Goal: Task Accomplishment & Management: Complete application form

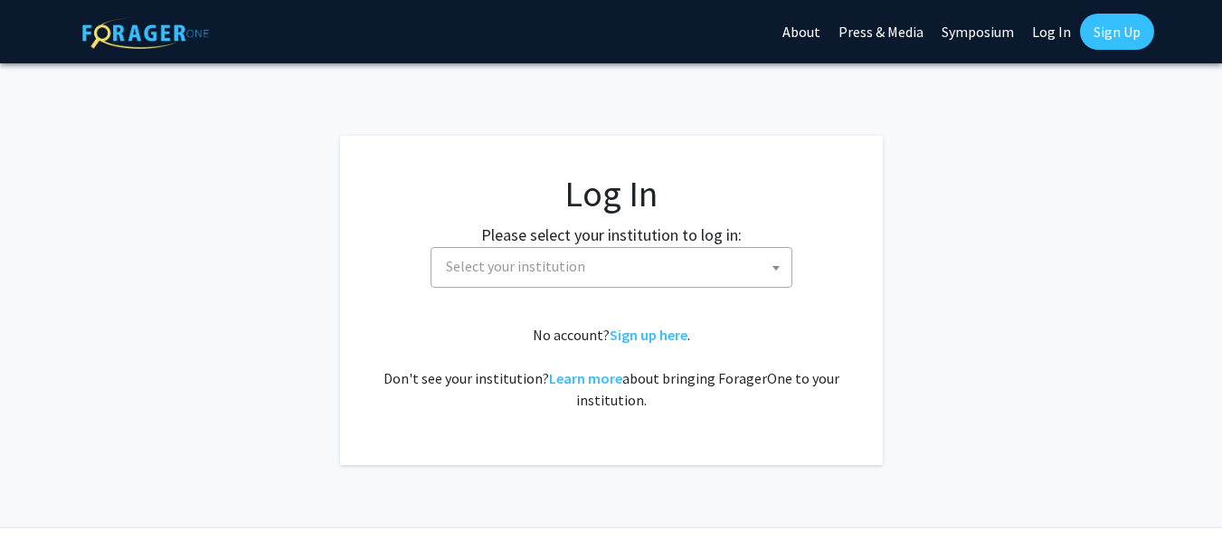
select select
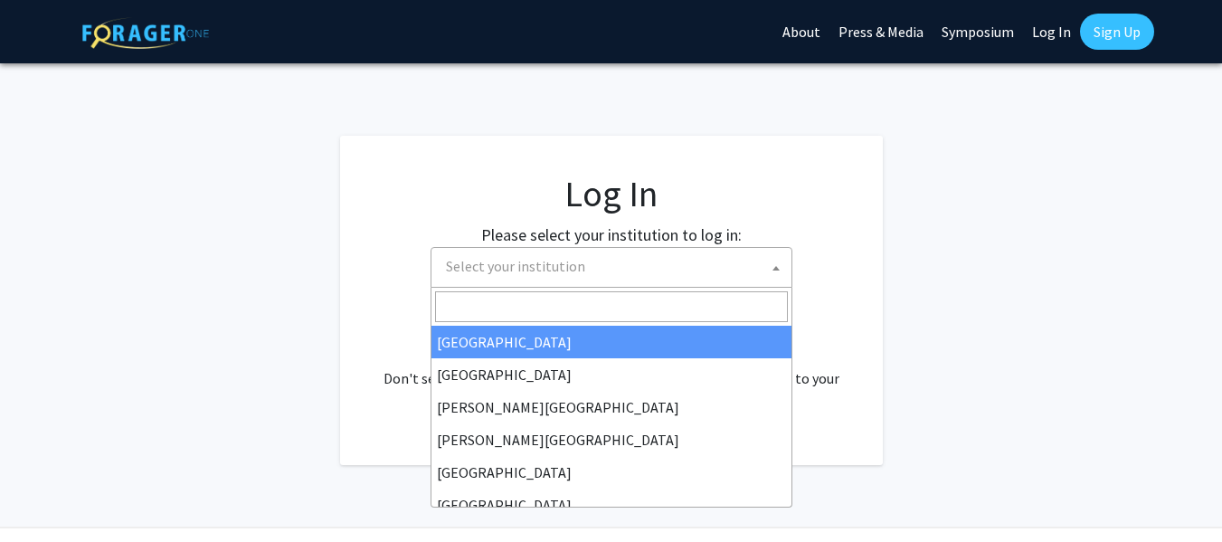
click at [533, 283] on span "Select your institution" at bounding box center [615, 266] width 353 height 37
type input "Em"
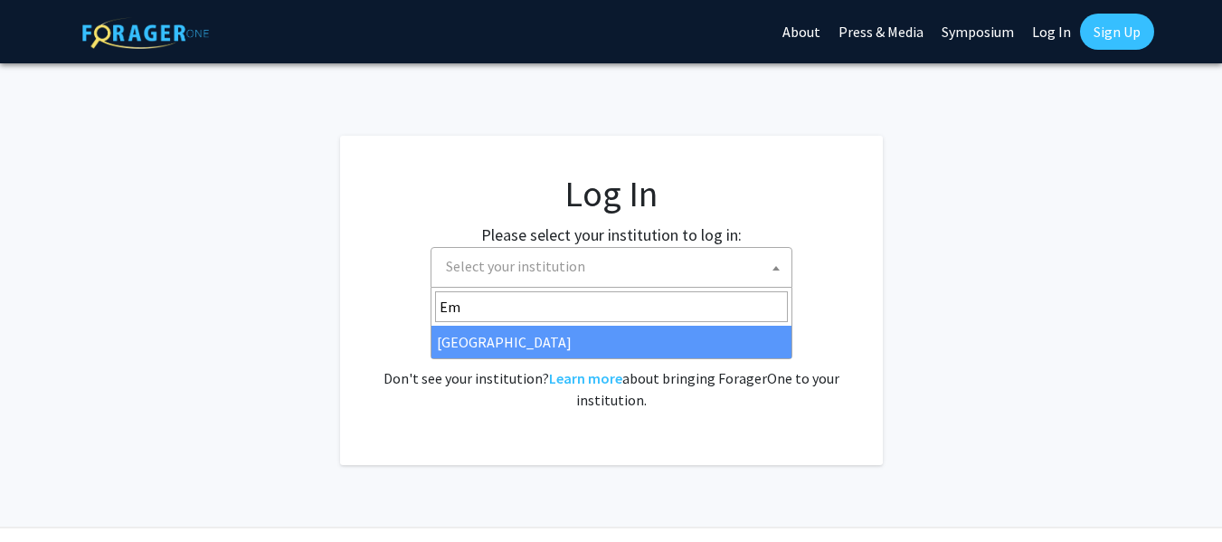
select select "12"
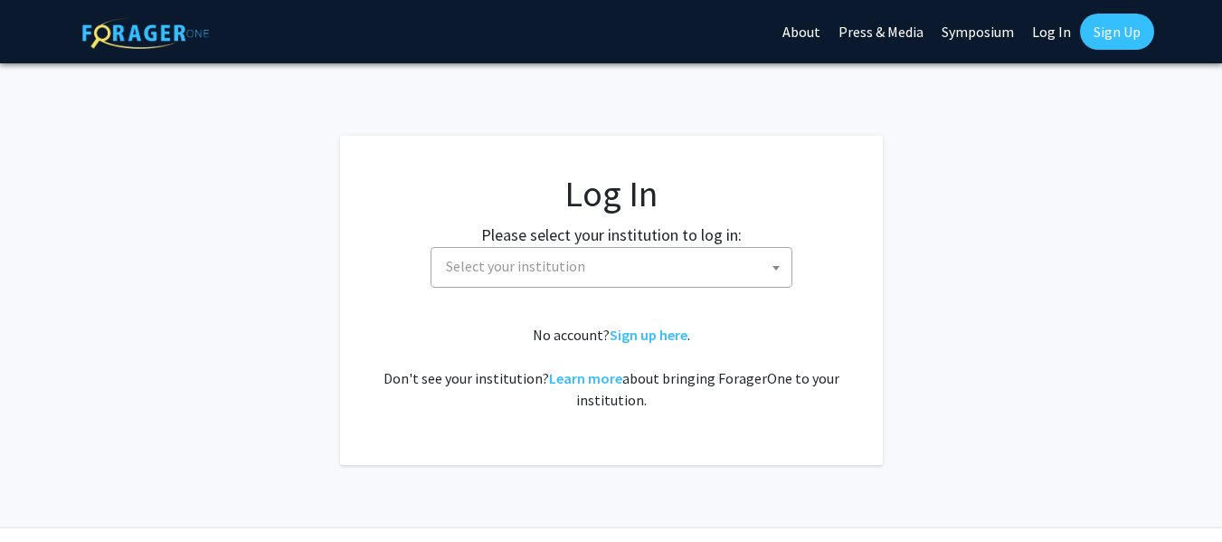
select select
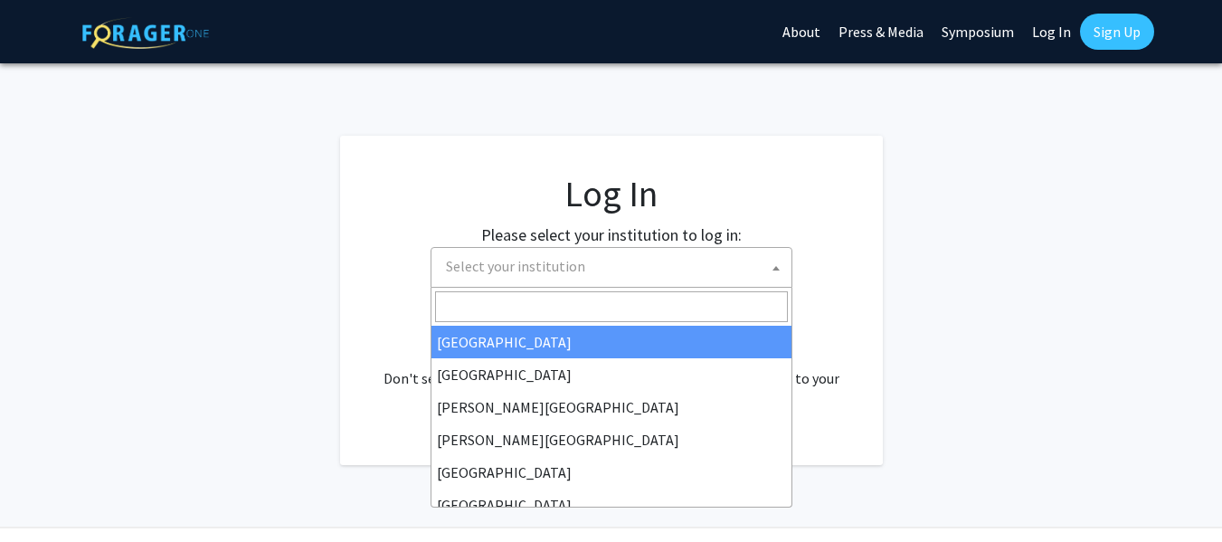
click at [643, 252] on span "Select your institution" at bounding box center [615, 266] width 353 height 37
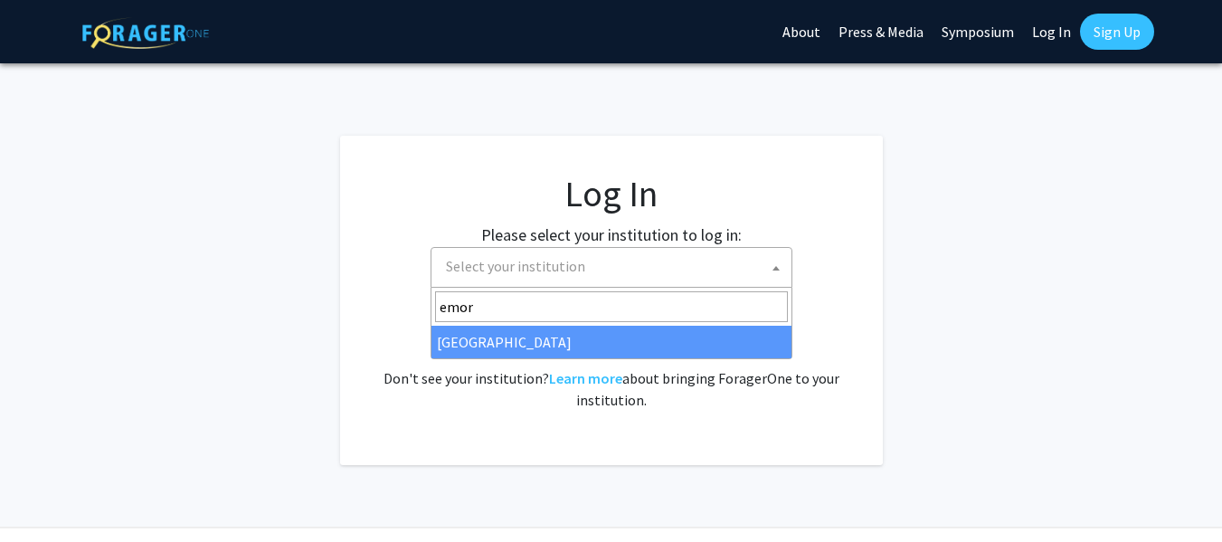
type input "emor"
select select "12"
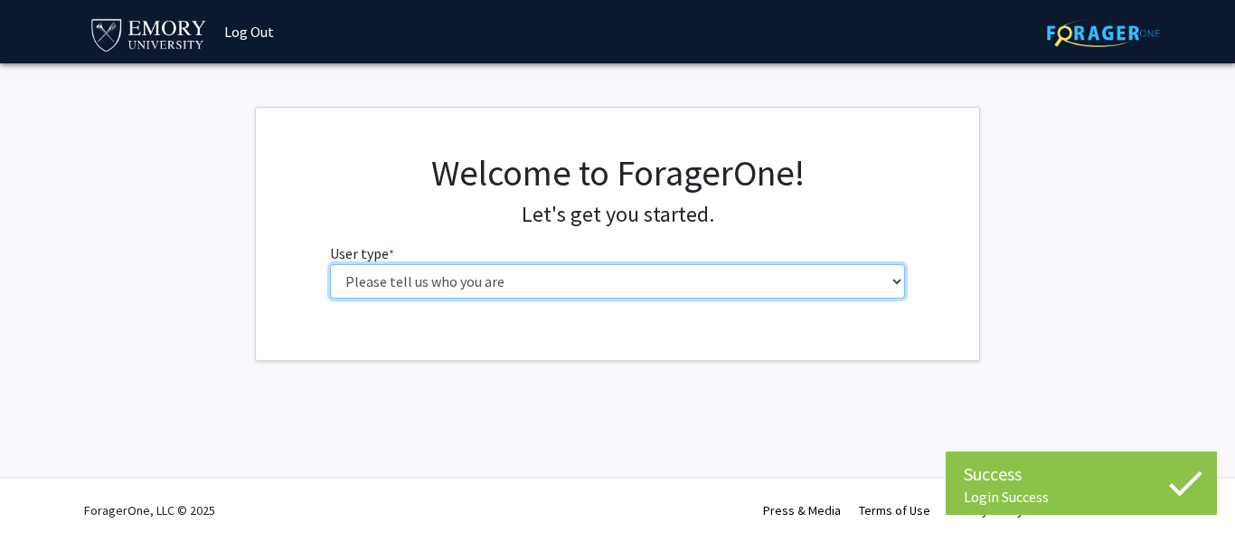
click at [355, 273] on select "Please tell us who you are Undergraduate Student Master's Student Doctoral Cand…" at bounding box center [618, 281] width 576 height 34
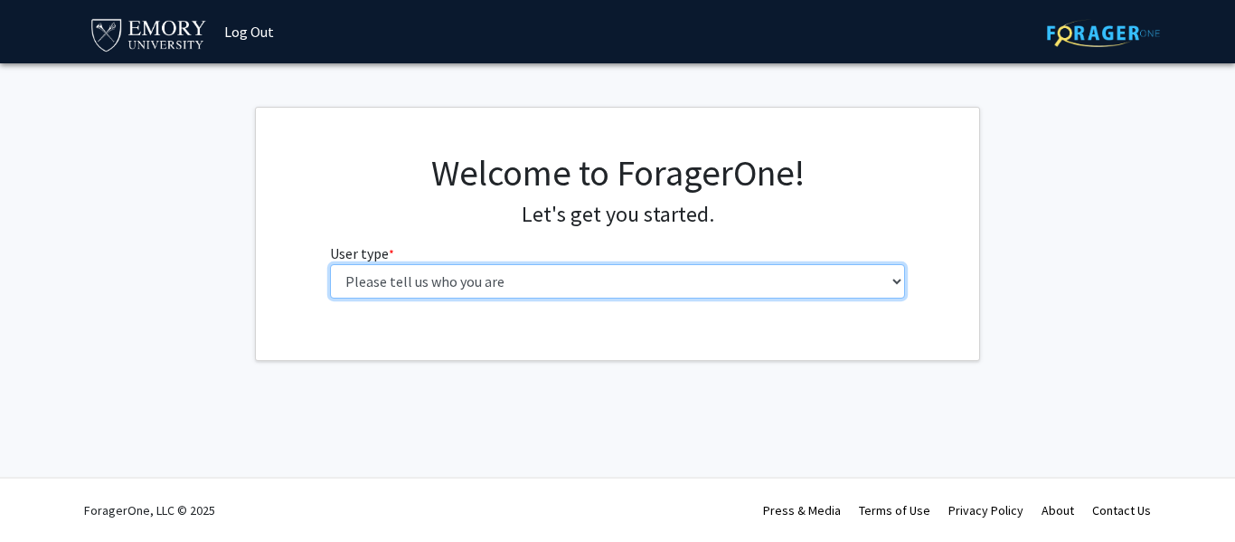
click at [853, 291] on select "Please tell us who you are Undergraduate Student Master's Student Doctoral Cand…" at bounding box center [618, 281] width 576 height 34
select select "1: undergrad"
click at [330, 264] on select "Please tell us who you are Undergraduate Student Master's Student Doctoral Cand…" at bounding box center [618, 281] width 576 height 34
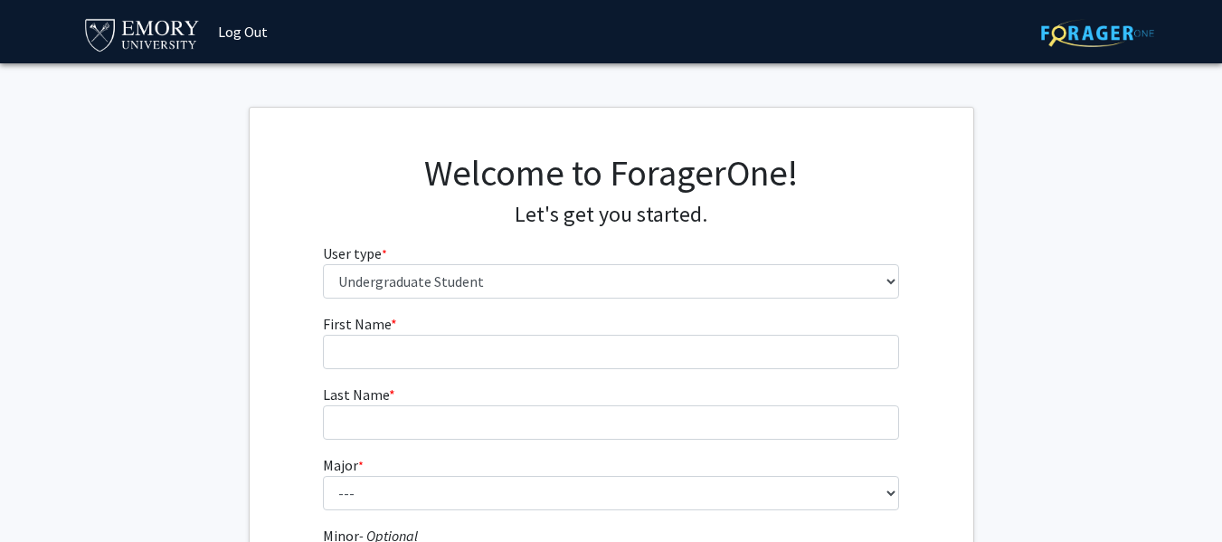
click at [672, 374] on form "First Name * required Last Name * required Major * required --- Accounting Afri…" at bounding box center [611, 533] width 576 height 441
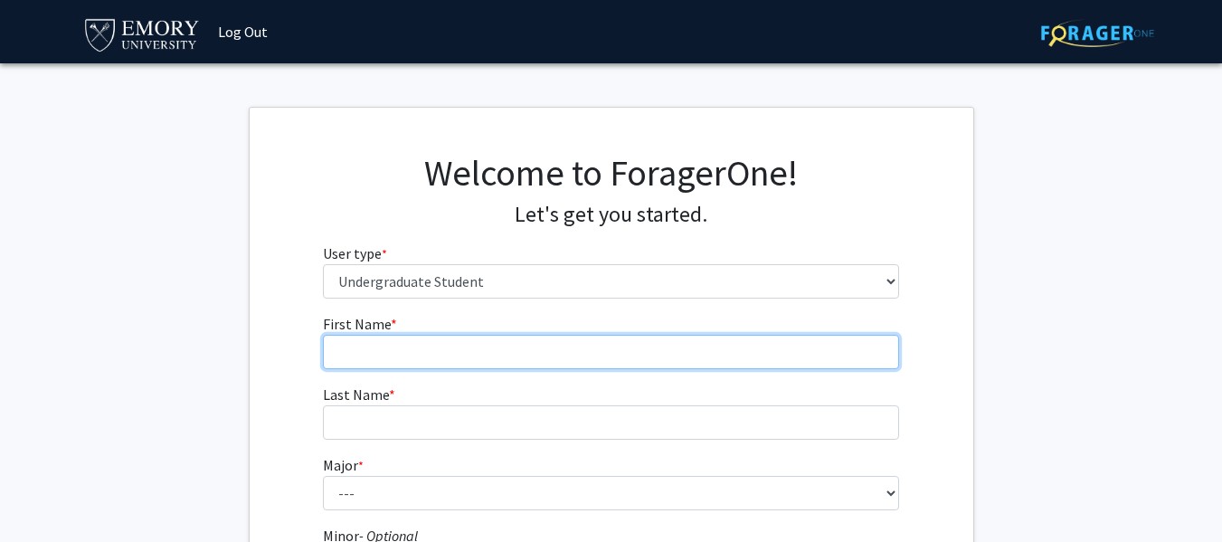
click at [667, 366] on input "First Name * required" at bounding box center [611, 352] width 576 height 34
type input "Richene"
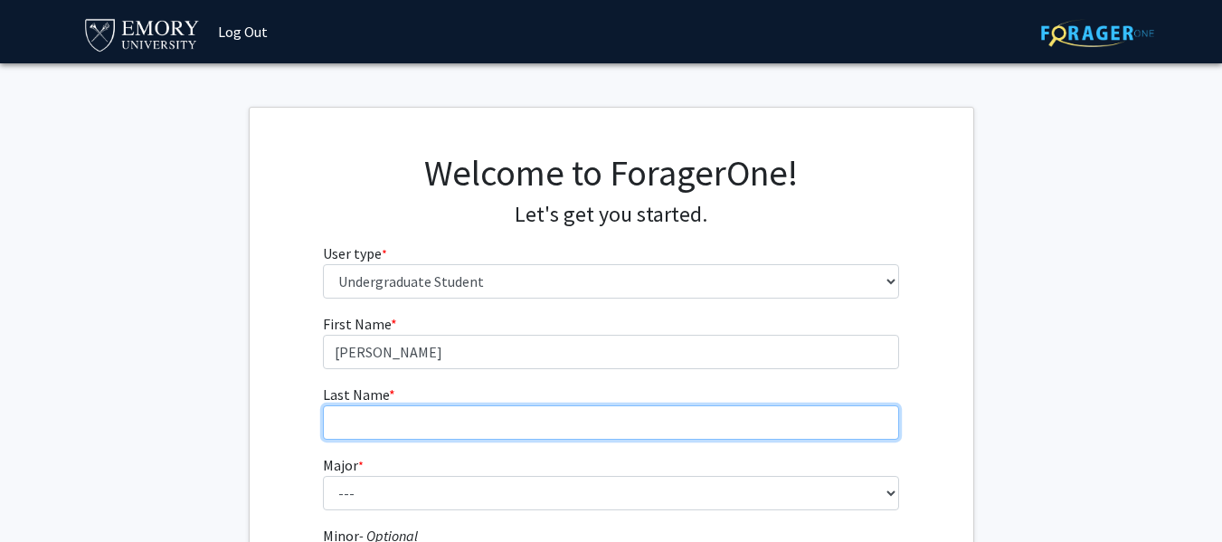
click at [399, 439] on input "Last Name * required" at bounding box center [611, 422] width 576 height 34
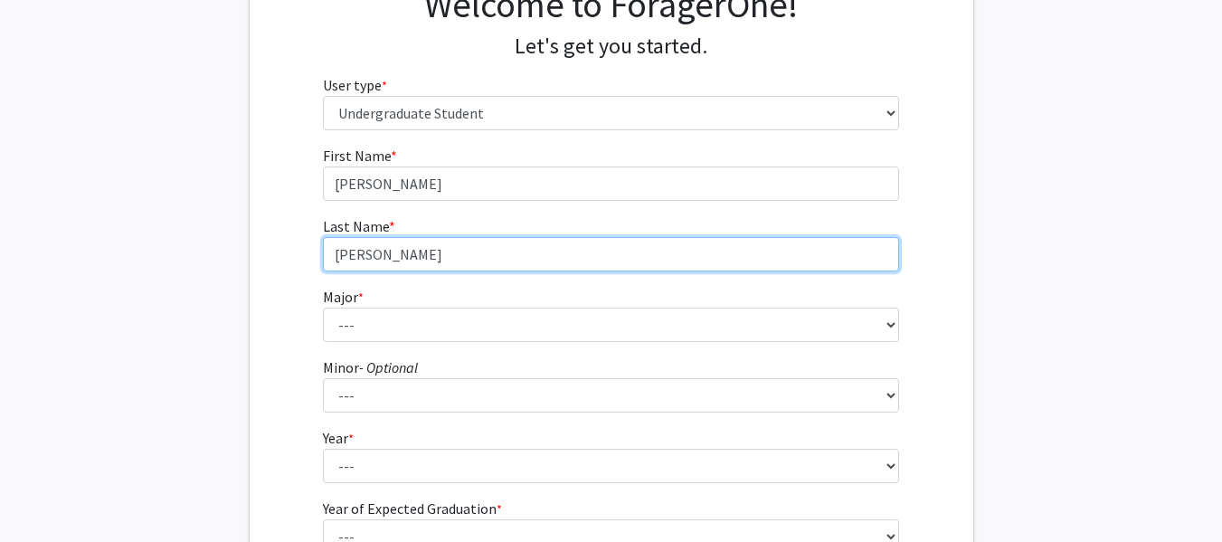
scroll to position [169, 0]
type input "Cetoute"
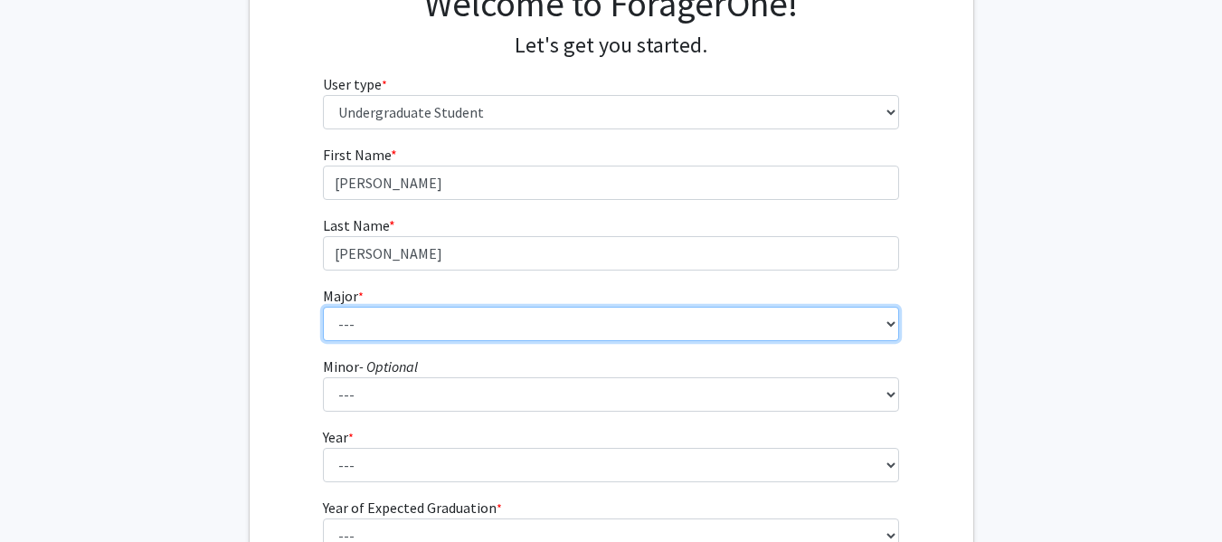
click at [709, 319] on select "--- Accounting African American Studies African Studies American Studies Analyt…" at bounding box center [611, 324] width 576 height 34
select select "56: 1016"
click at [323, 307] on select "--- Accounting African American Studies African Studies American Studies Analyt…" at bounding box center [611, 324] width 576 height 34
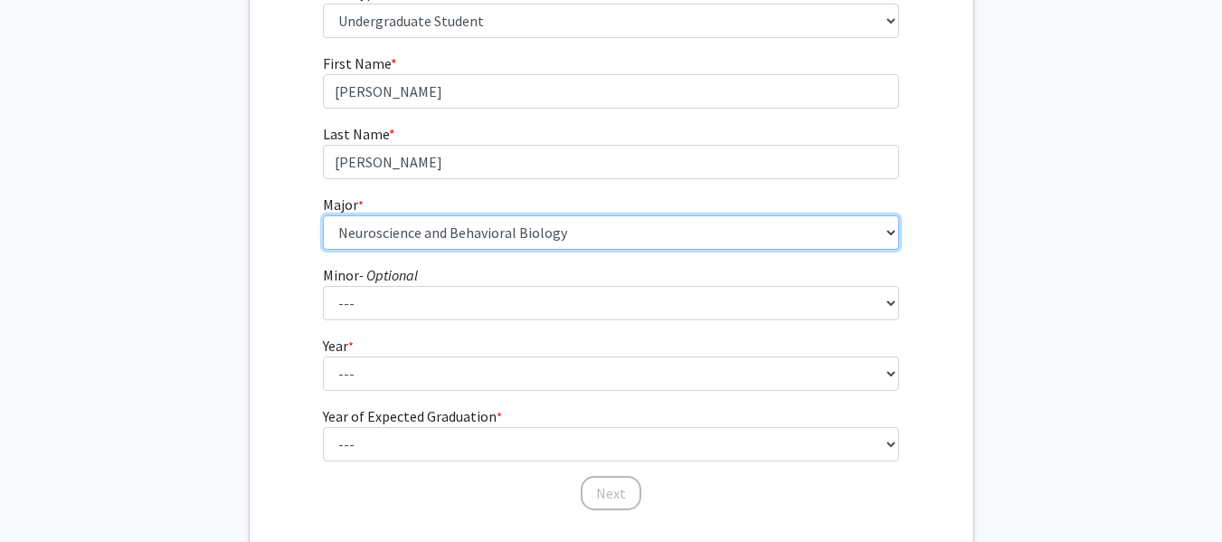
scroll to position [270, 0]
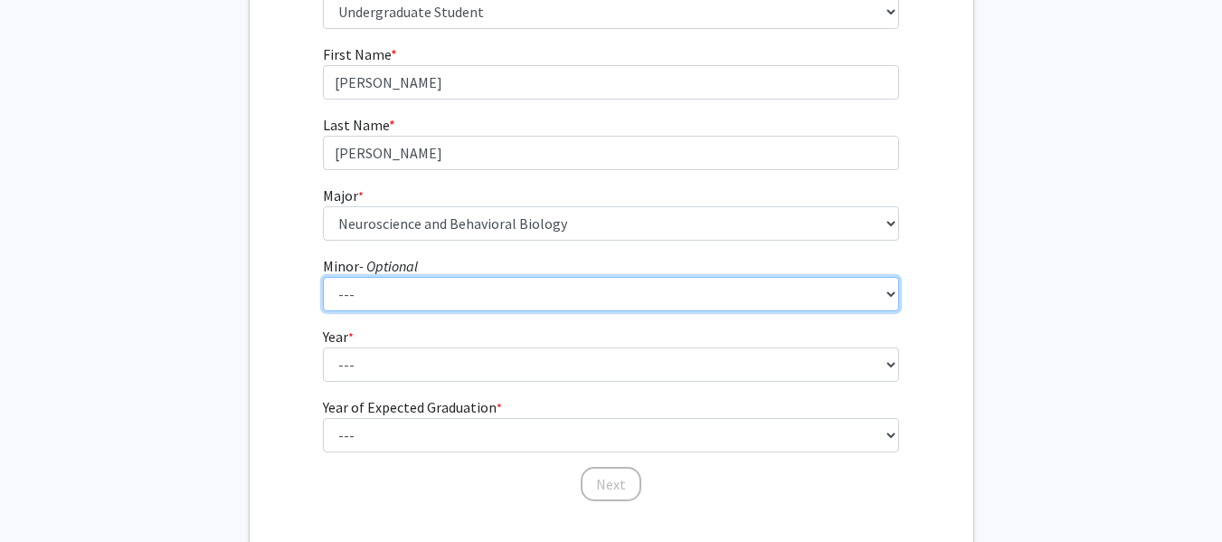
click at [360, 309] on select "--- African American Studies African Studies American Studies Ancient Mediterra…" at bounding box center [611, 294] width 576 height 34
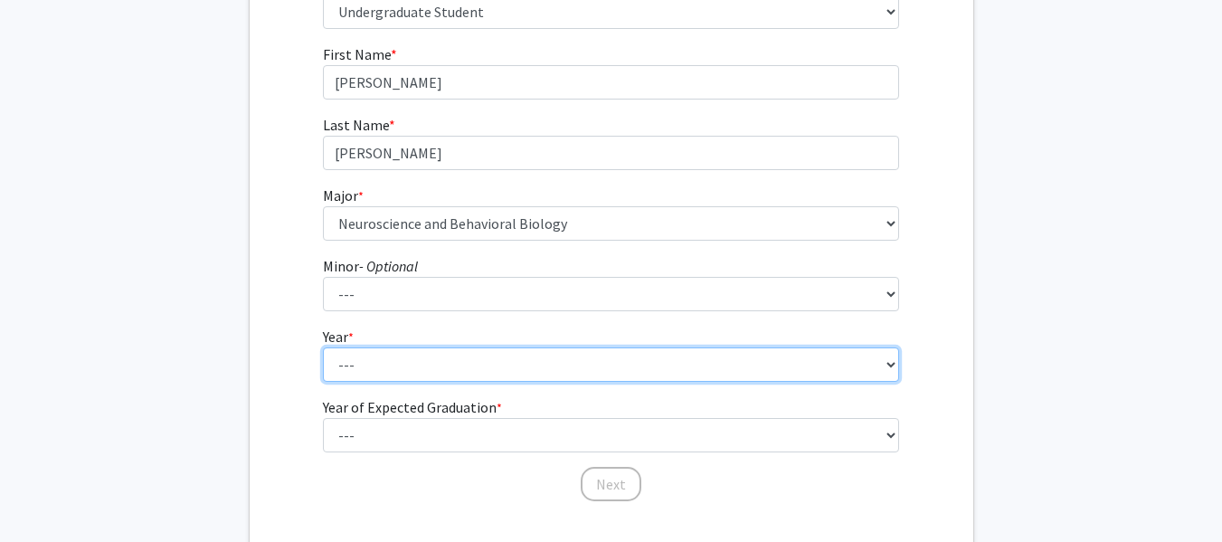
drag, startPoint x: 360, startPoint y: 309, endPoint x: 360, endPoint y: 363, distance: 53.4
click at [360, 363] on select "--- First-year Sophomore Junior Senior Postbaccalaureate Certificate" at bounding box center [611, 364] width 576 height 34
select select "2: sophomore"
click at [323, 347] on select "--- First-year Sophomore Junior Senior Postbaccalaureate Certificate" at bounding box center [611, 364] width 576 height 34
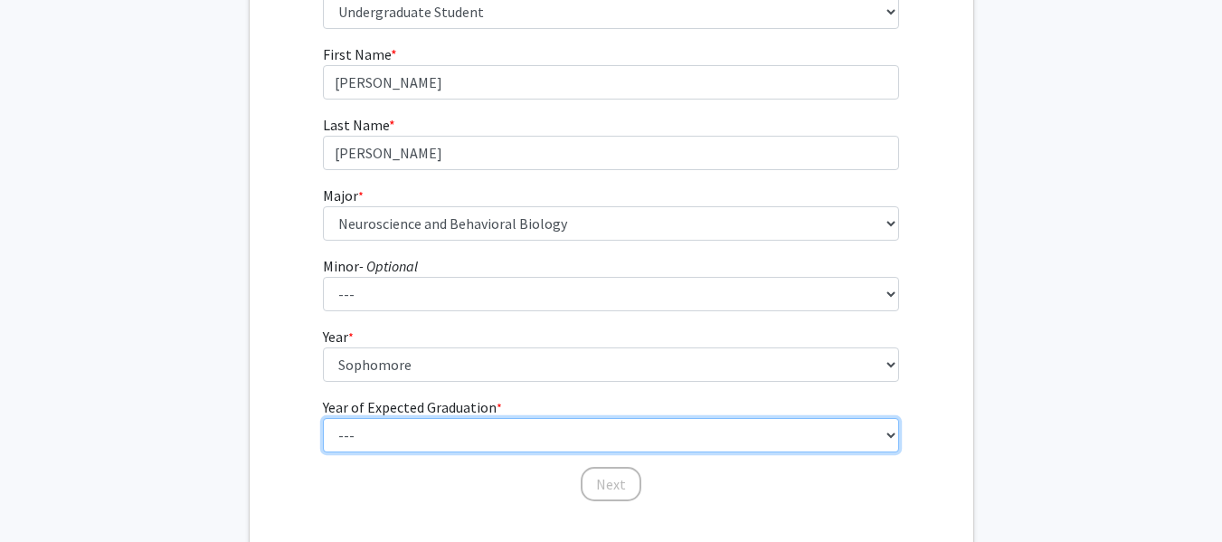
click at [468, 436] on select "--- 2025 2026 2027 2028 2029 2030 2031 2032 2033 2034" at bounding box center [611, 435] width 576 height 34
select select "4: 2028"
click at [323, 418] on select "--- 2025 2026 2027 2028 2029 2030 2031 2032 2033 2034" at bounding box center [611, 435] width 576 height 34
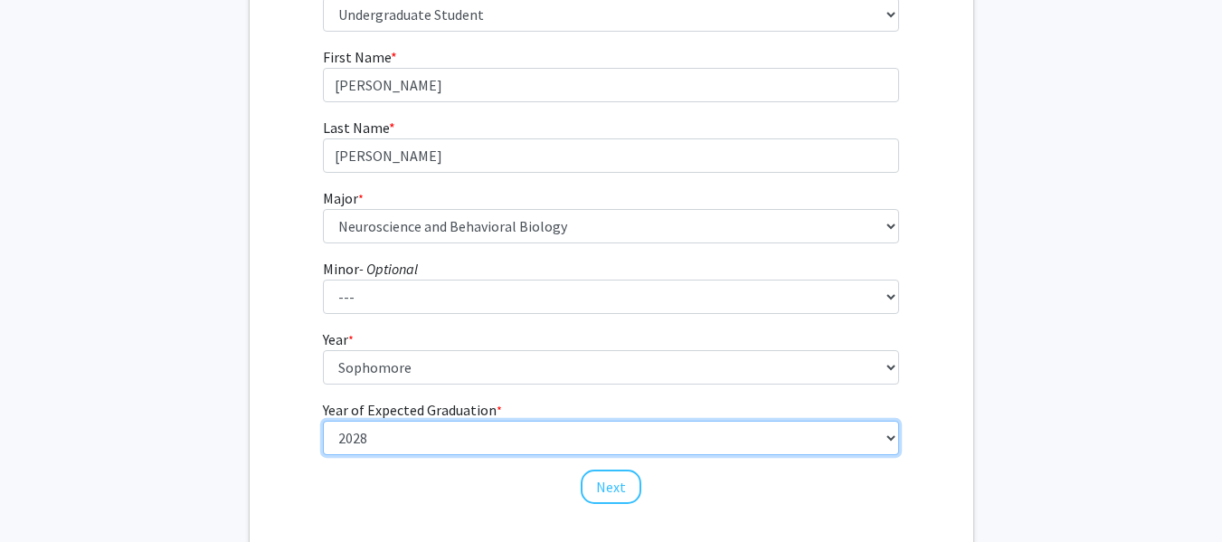
scroll to position [383, 0]
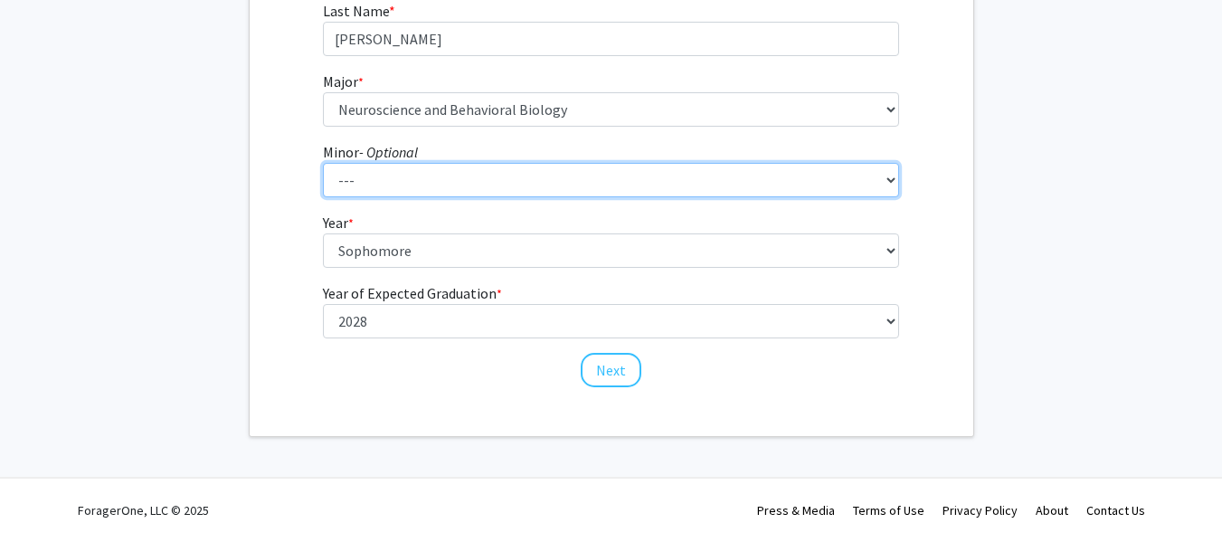
click at [556, 185] on select "--- African American Studies African Studies American Studies Ancient Mediterra…" at bounding box center [611, 180] width 576 height 34
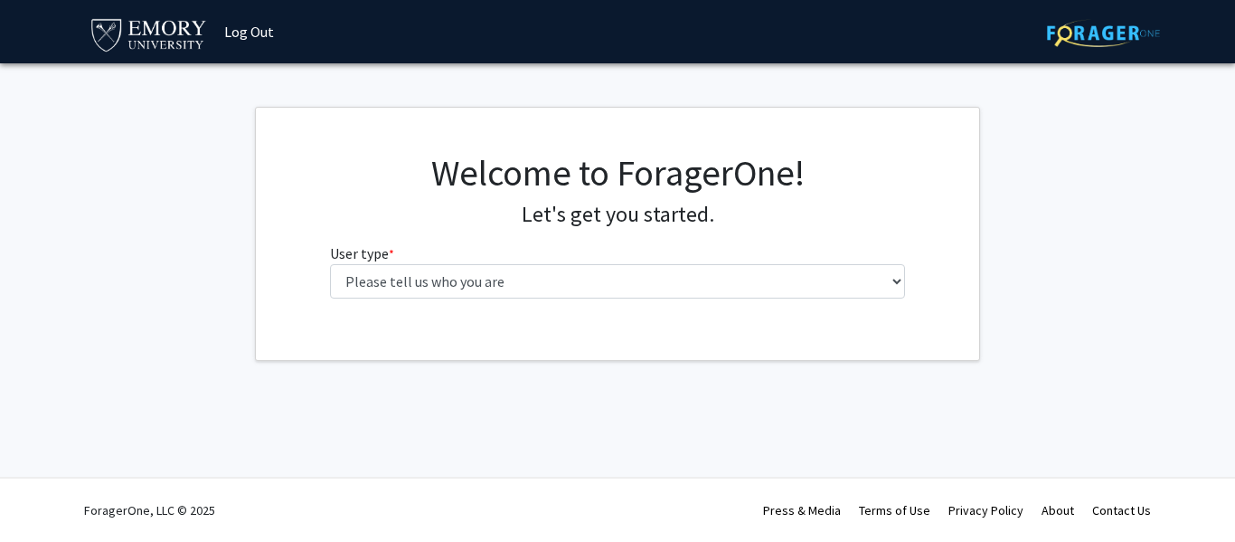
click at [450, 303] on div "Welcome to ForagerOne! Let's get you started. User type * required Please tell …" at bounding box center [618, 232] width 603 height 162
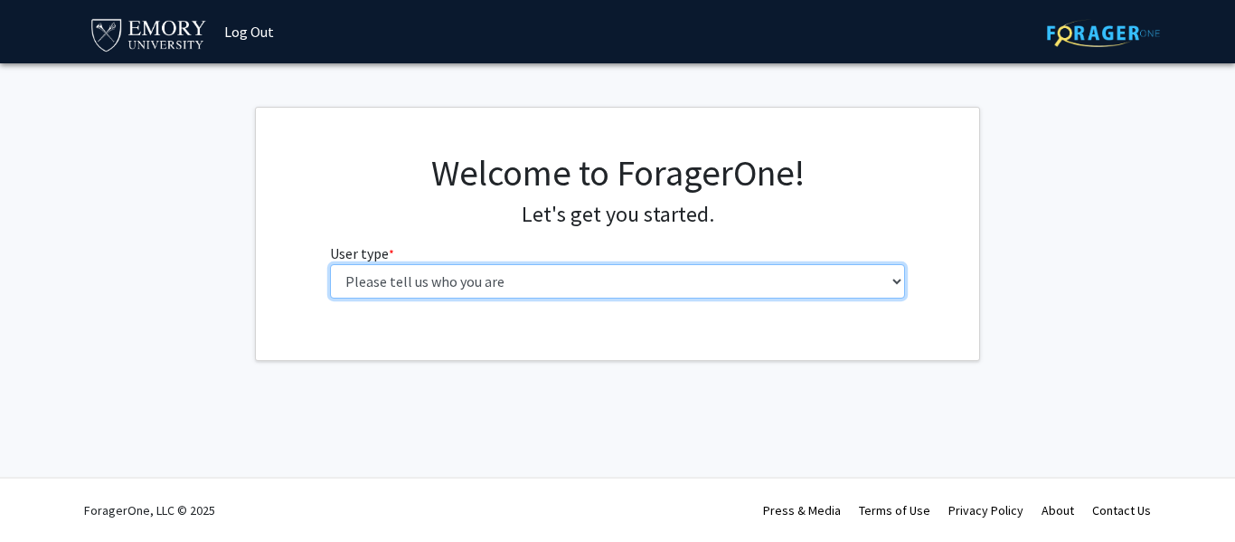
click at [471, 293] on select "Please tell us who you are Undergraduate Student Master's Student Doctoral Cand…" at bounding box center [618, 281] width 576 height 34
select select "1: undergrad"
click at [330, 264] on select "Please tell us who you are Undergraduate Student Master's Student Doctoral Cand…" at bounding box center [618, 281] width 576 height 34
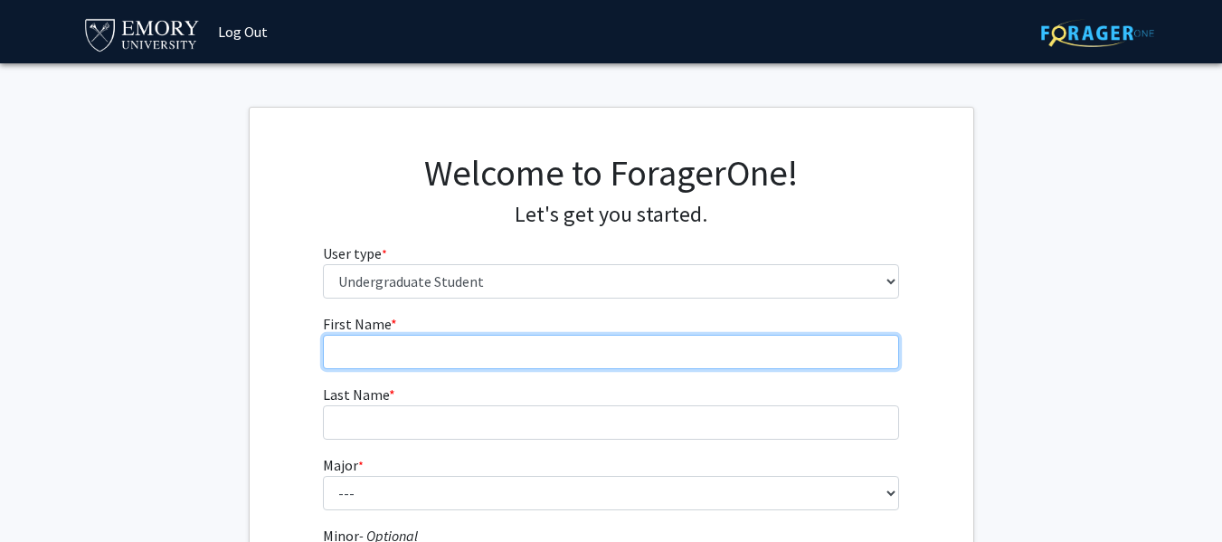
click at [454, 339] on input "First Name * required" at bounding box center [611, 352] width 576 height 34
type input "Richene"
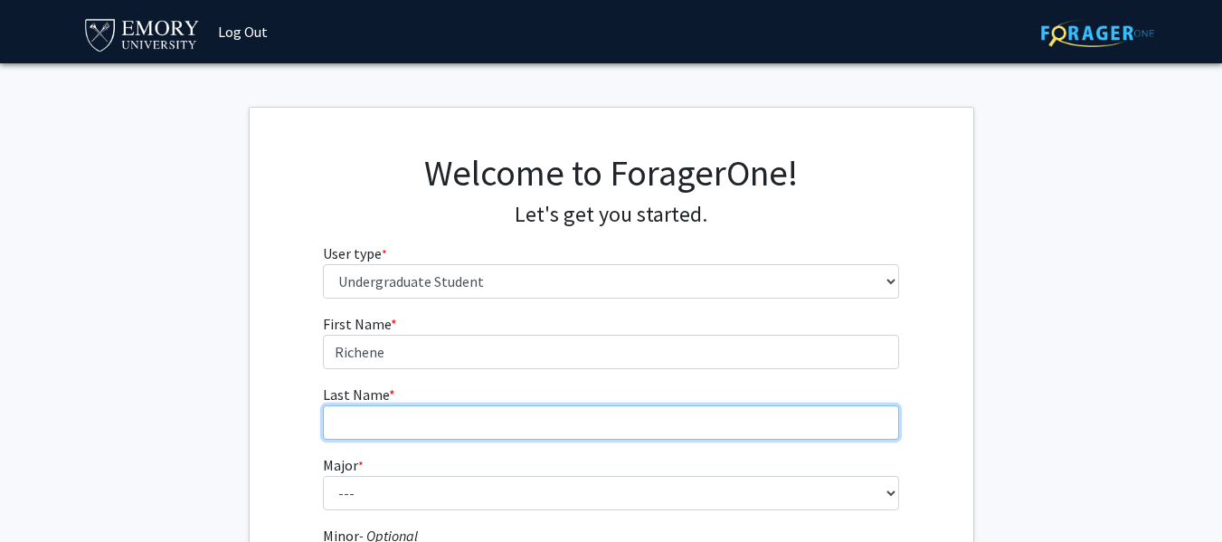
click at [396, 425] on input "Last Name * required" at bounding box center [611, 422] width 576 height 34
type input "Cetoute"
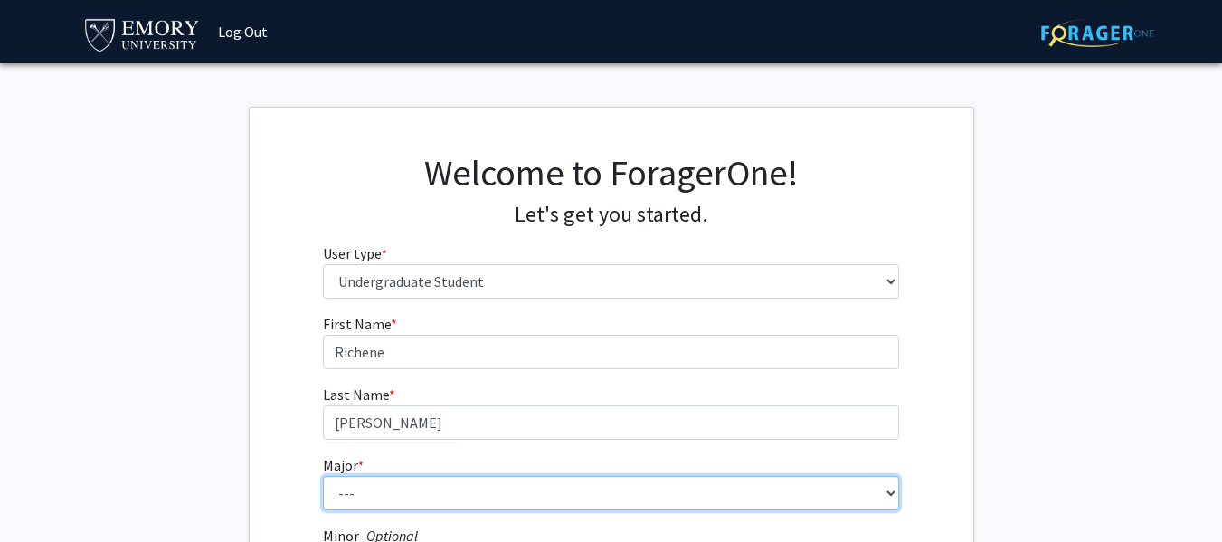
click at [366, 499] on select "--- Accounting African American Studies African Studies American Studies Analyt…" at bounding box center [611, 493] width 576 height 34
select select "56: 1016"
click at [323, 476] on select "--- Accounting African American Studies African Studies American Studies Analyt…" at bounding box center [611, 493] width 576 height 34
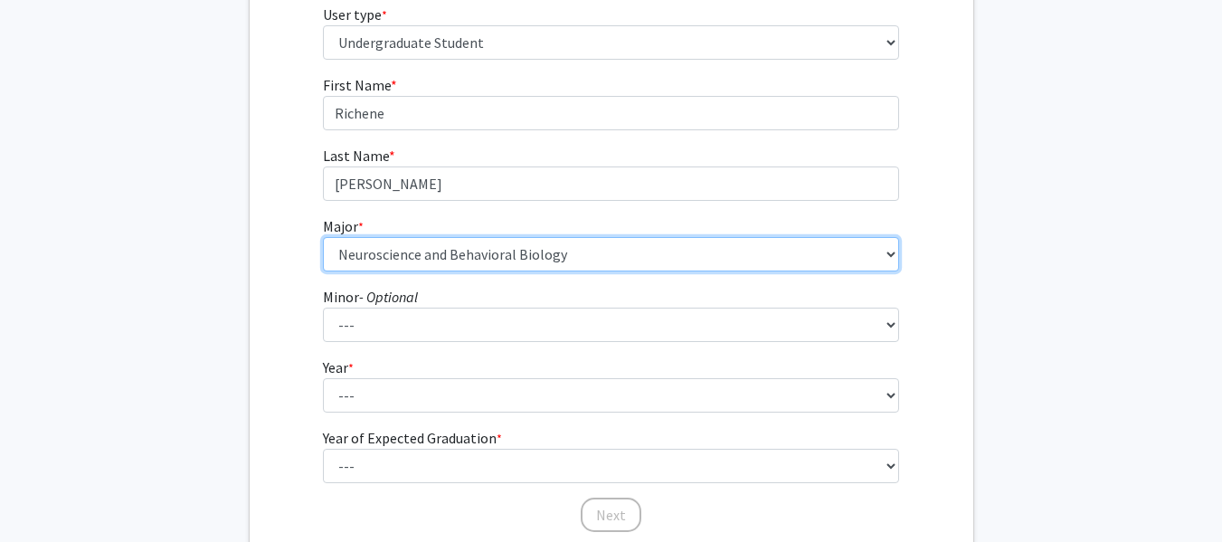
scroll to position [237, 0]
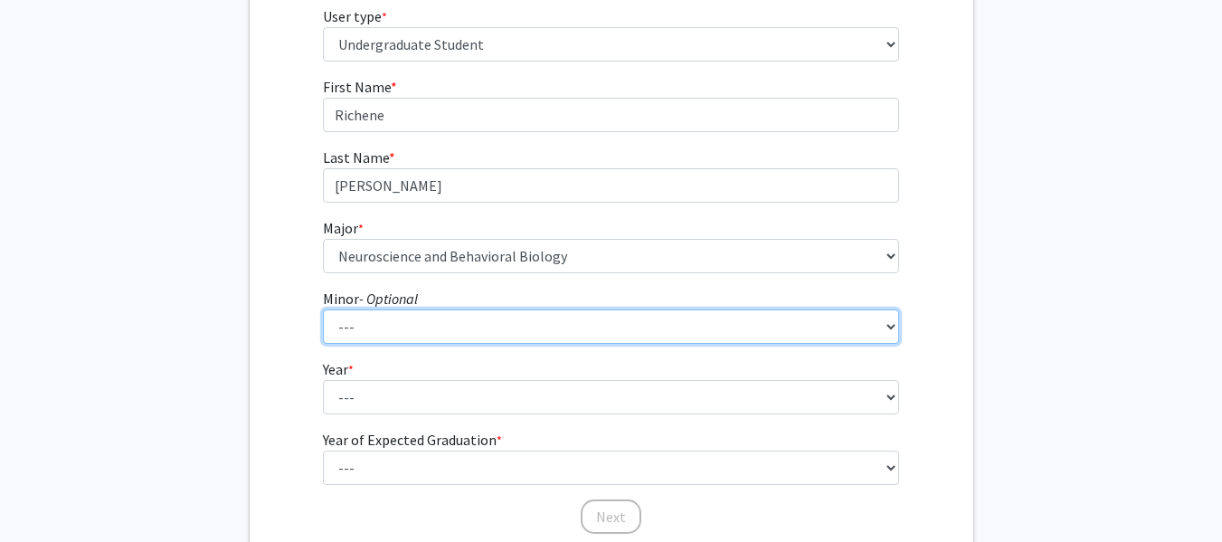
click at [594, 336] on select "--- African American Studies African Studies American Studies Ancient Mediterra…" at bounding box center [611, 326] width 576 height 34
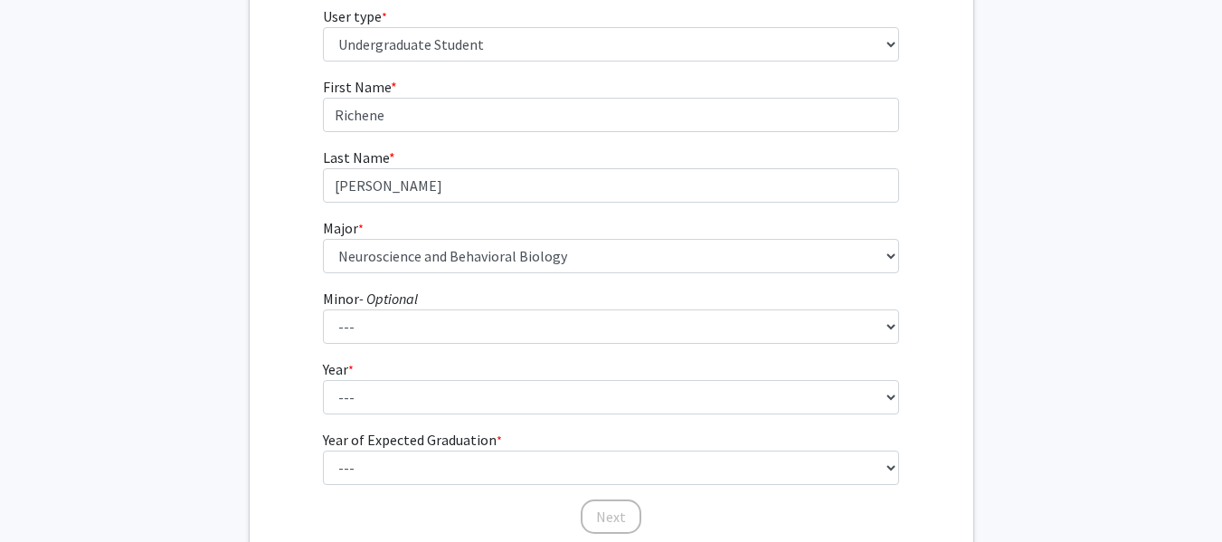
click at [1022, 224] on fg-get-started "Welcome to ForagerOne! Let's get you started. User type * required Please tell …" at bounding box center [611, 227] width 1222 height 714
click at [582, 378] on fg-select "Year * required --- First-year Sophomore Junior Senior Postbaccalaureate Certif…" at bounding box center [611, 386] width 576 height 56
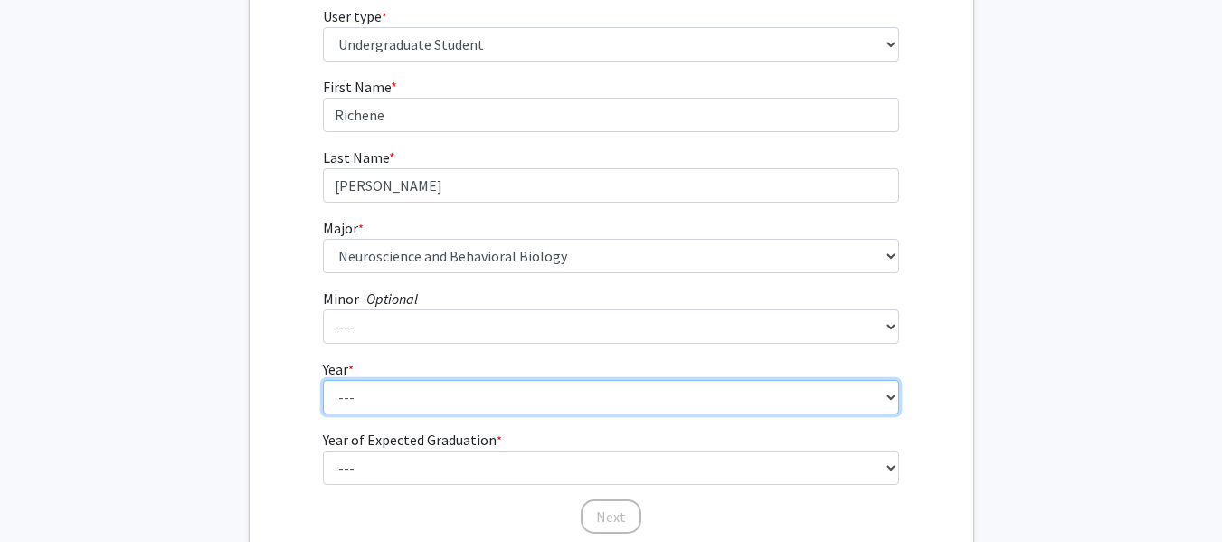
click at [566, 400] on select "--- First-year Sophomore Junior Senior Postbaccalaureate Certificate" at bounding box center [611, 397] width 576 height 34
select select "2: sophomore"
click at [323, 380] on select "--- First-year Sophomore Junior Senior Postbaccalaureate Certificate" at bounding box center [611, 397] width 576 height 34
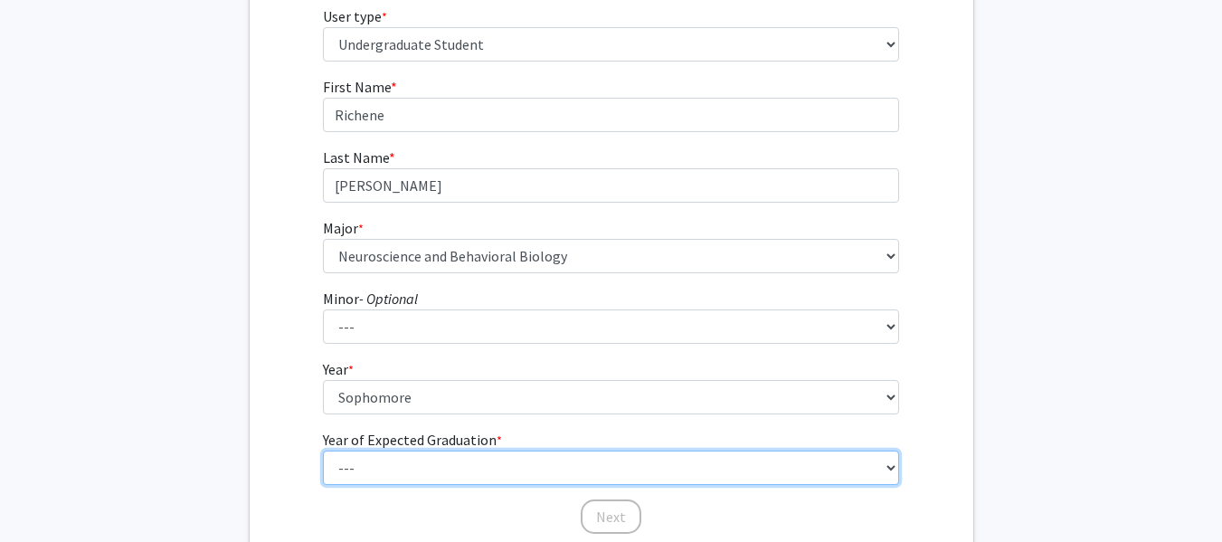
click at [508, 463] on select "--- 2025 2026 2027 2028 2029 2030 2031 2032 2033 2034" at bounding box center [611, 467] width 576 height 34
select select "4: 2028"
click at [323, 450] on select "--- 2025 2026 2027 2028 2029 2030 2031 2032 2033 2034" at bounding box center [611, 467] width 576 height 34
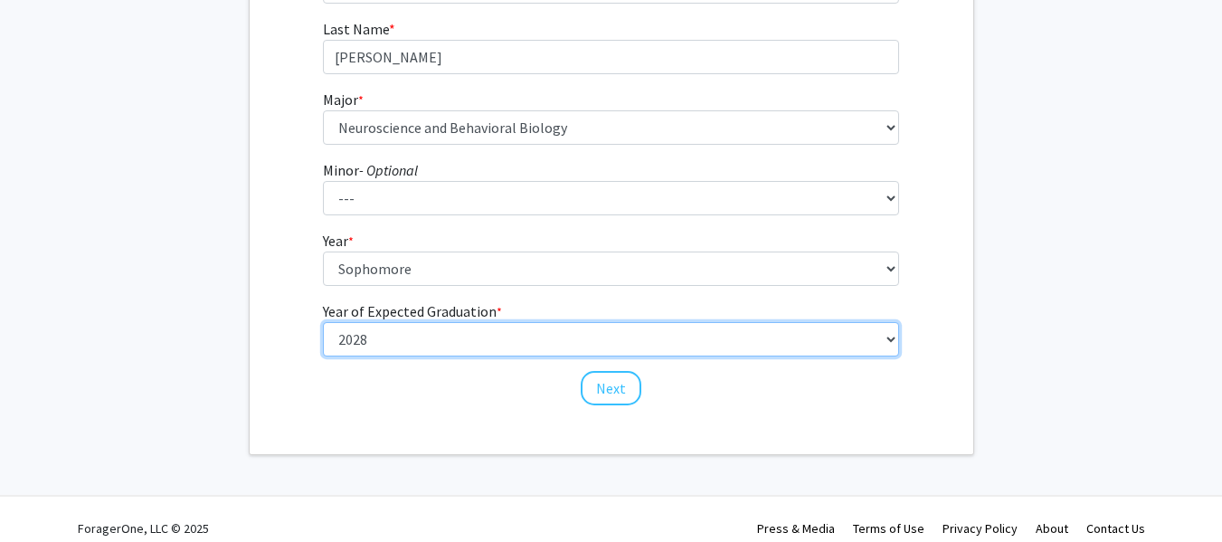
scroll to position [383, 0]
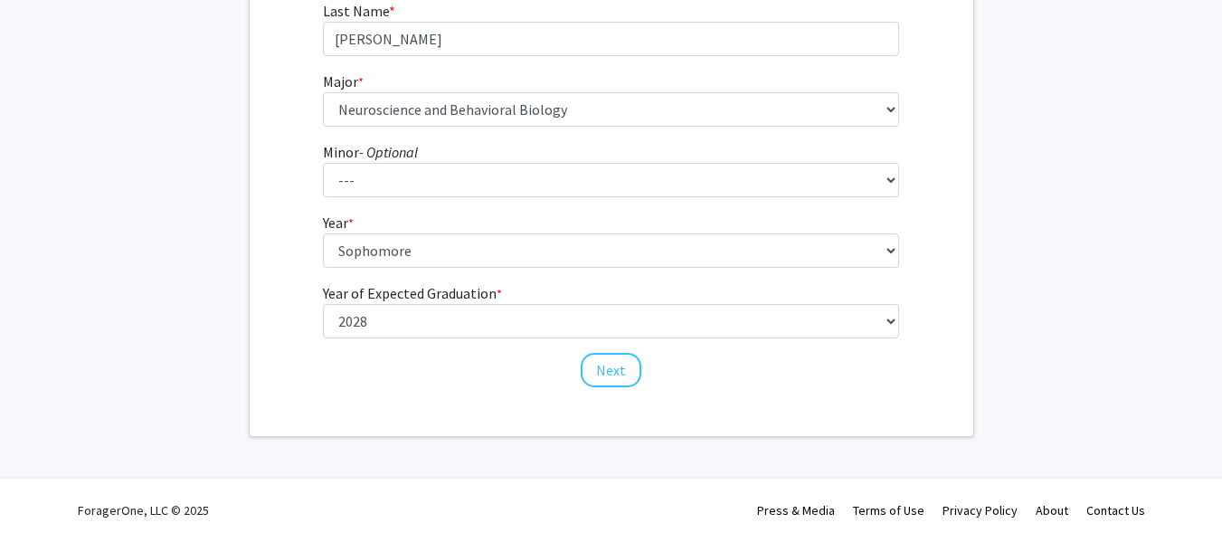
click at [641, 367] on div "Next" at bounding box center [611, 362] width 576 height 18
click at [623, 371] on button "Next" at bounding box center [611, 370] width 61 height 34
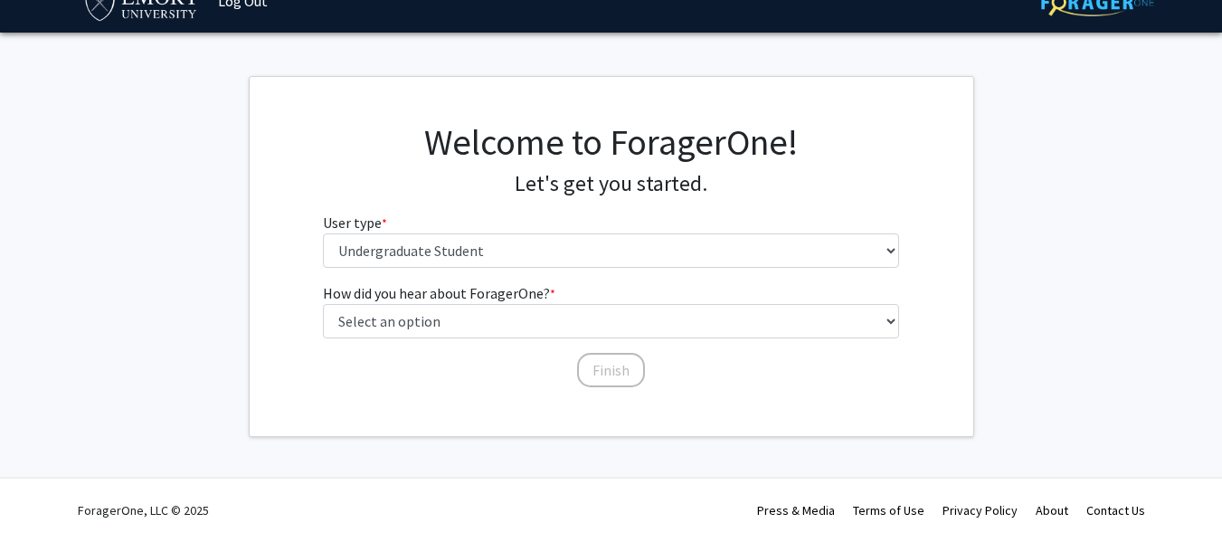
scroll to position [0, 0]
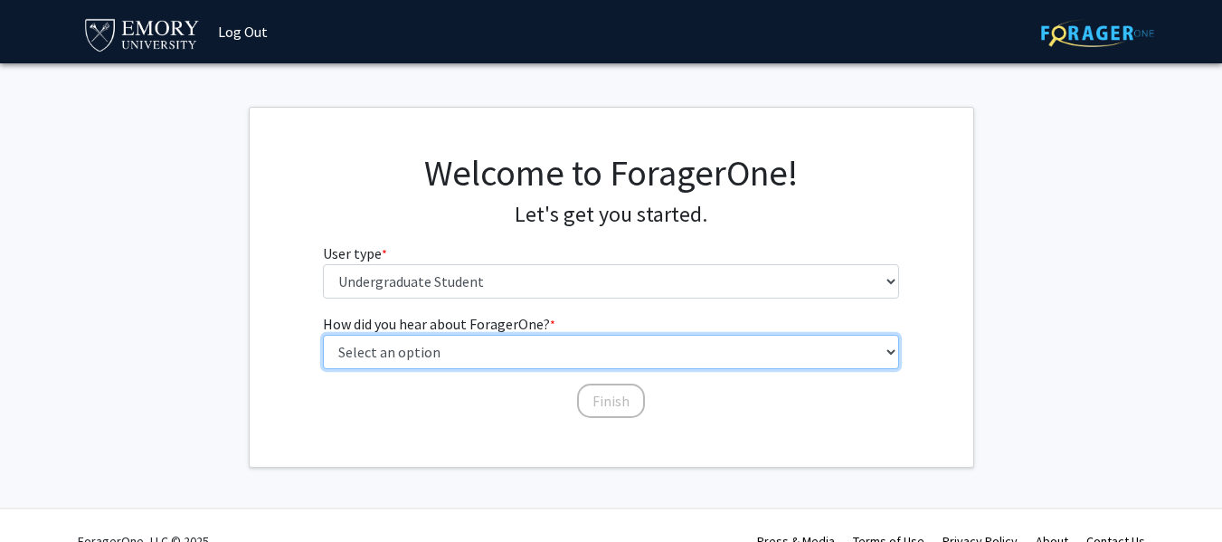
click at [606, 352] on select "Select an option Peer/student recommendation Faculty/staff recommendation Unive…" at bounding box center [611, 352] width 576 height 34
select select "1: peer_recommendation"
click at [323, 335] on select "Select an option Peer/student recommendation Faculty/staff recommendation Unive…" at bounding box center [611, 352] width 576 height 34
click at [618, 365] on select "Select an option Peer/student recommendation Faculty/staff recommendation Unive…" at bounding box center [611, 352] width 576 height 34
click at [582, 345] on select "Select an option Peer/student recommendation Faculty/staff recommendation Unive…" at bounding box center [611, 352] width 576 height 34
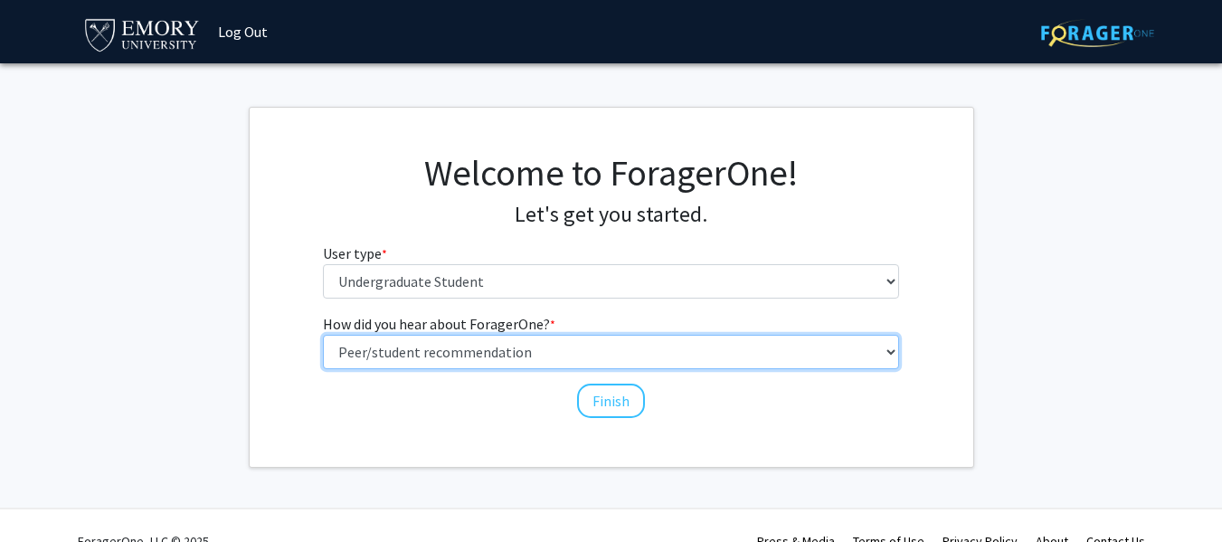
click at [582, 345] on select "Select an option Peer/student recommendation Faculty/staff recommendation Unive…" at bounding box center [611, 352] width 576 height 34
click at [581, 348] on select "Select an option Peer/student recommendation Faculty/staff recommendation Unive…" at bounding box center [611, 352] width 576 height 34
click at [579, 349] on select "Select an option Peer/student recommendation Faculty/staff recommendation Unive…" at bounding box center [611, 352] width 576 height 34
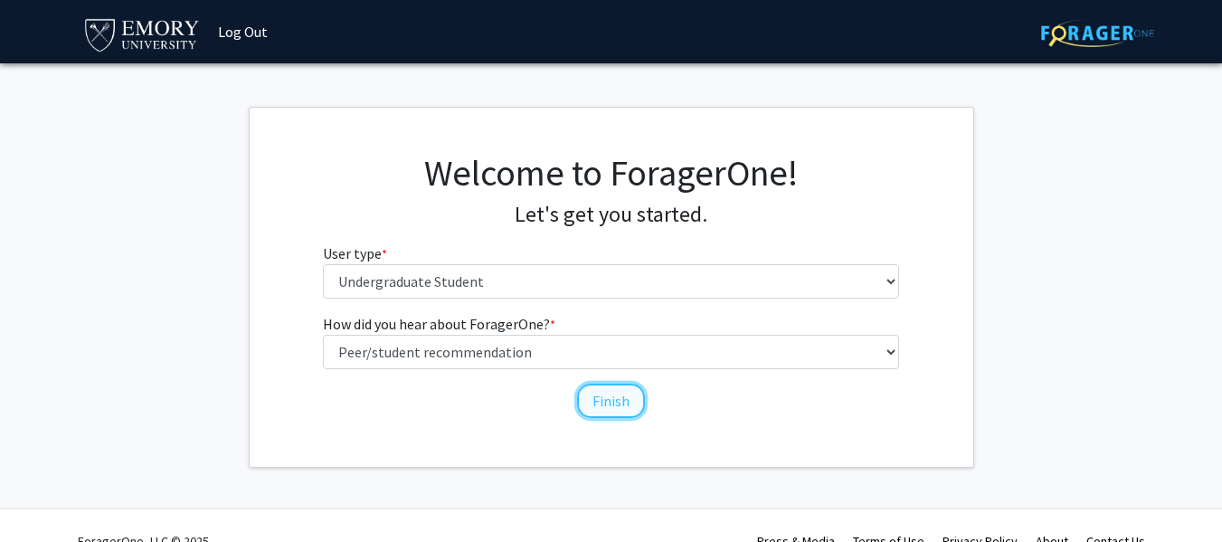
click at [613, 394] on button "Finish" at bounding box center [611, 400] width 68 height 34
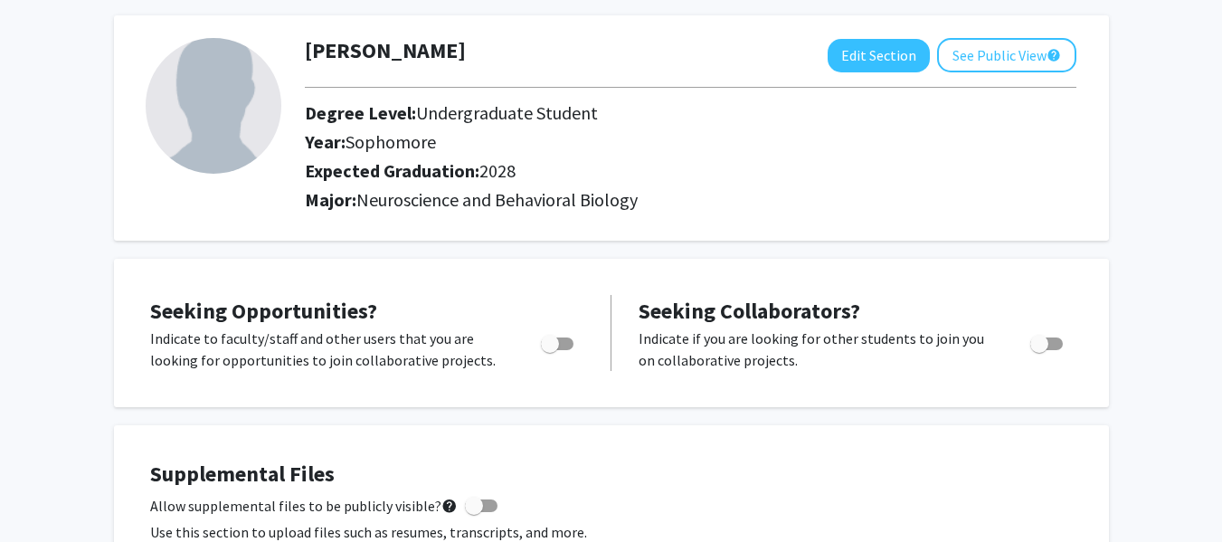
scroll to position [93, 0]
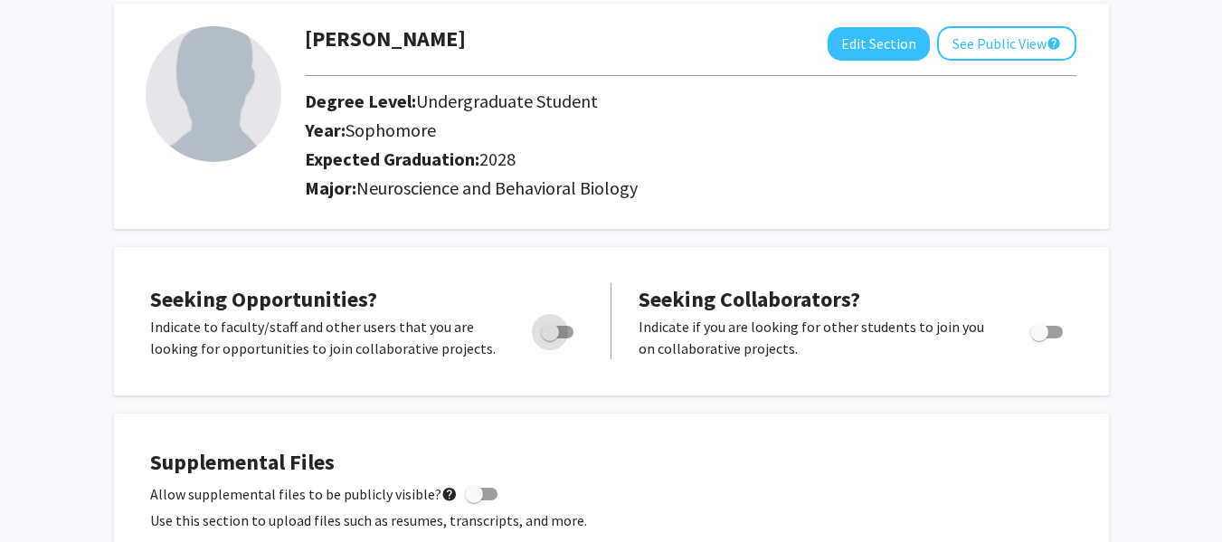
click at [550, 336] on span "Toggle" at bounding box center [550, 332] width 18 height 18
click at [550, 338] on input "Are you actively seeking opportunities?" at bounding box center [549, 338] width 1 height 1
checkbox input "true"
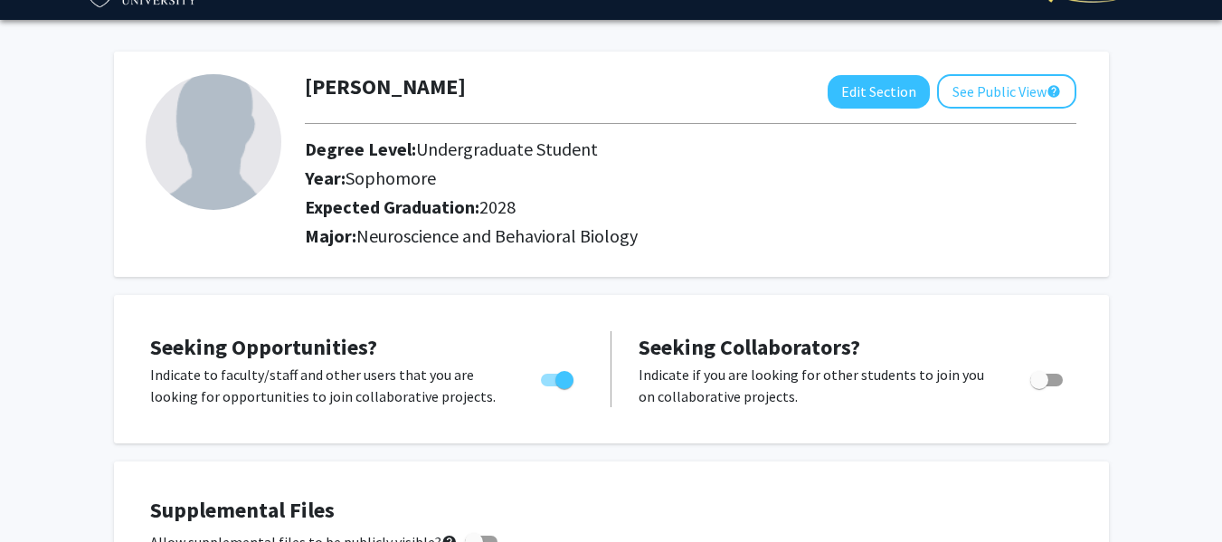
scroll to position [0, 0]
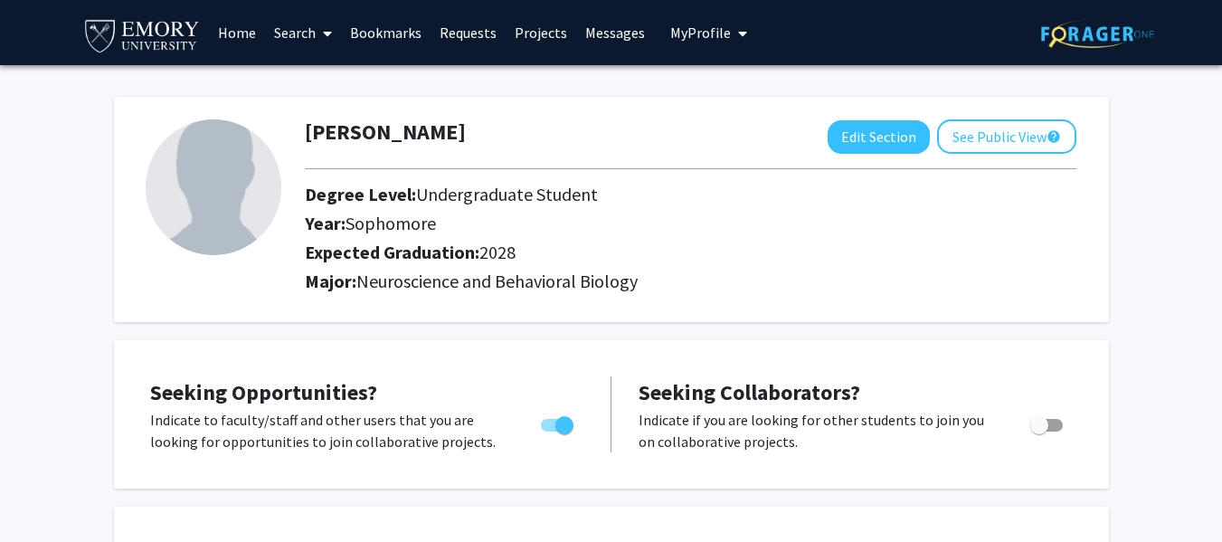
click at [241, 37] on link "Home" at bounding box center [237, 32] width 56 height 63
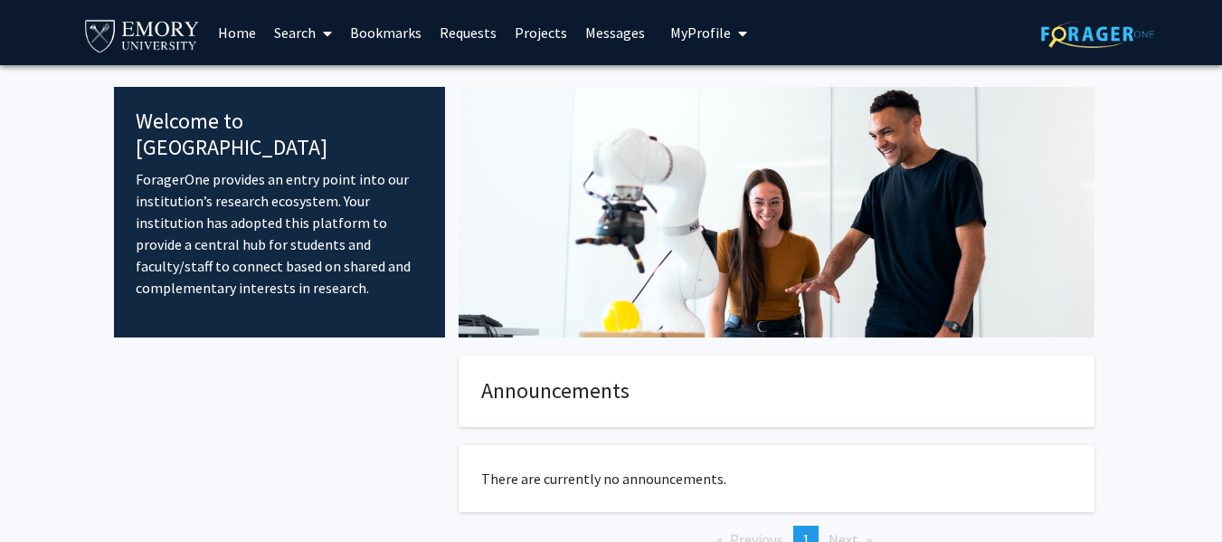
click at [308, 44] on link "Search" at bounding box center [303, 32] width 76 height 63
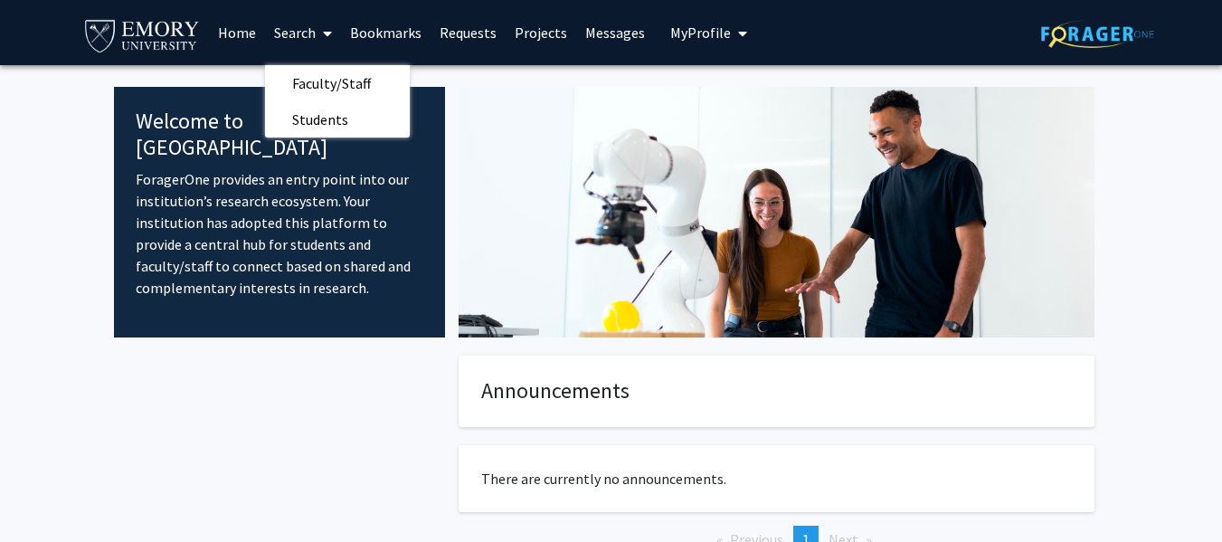
click at [543, 27] on link "Projects" at bounding box center [541, 32] width 71 height 63
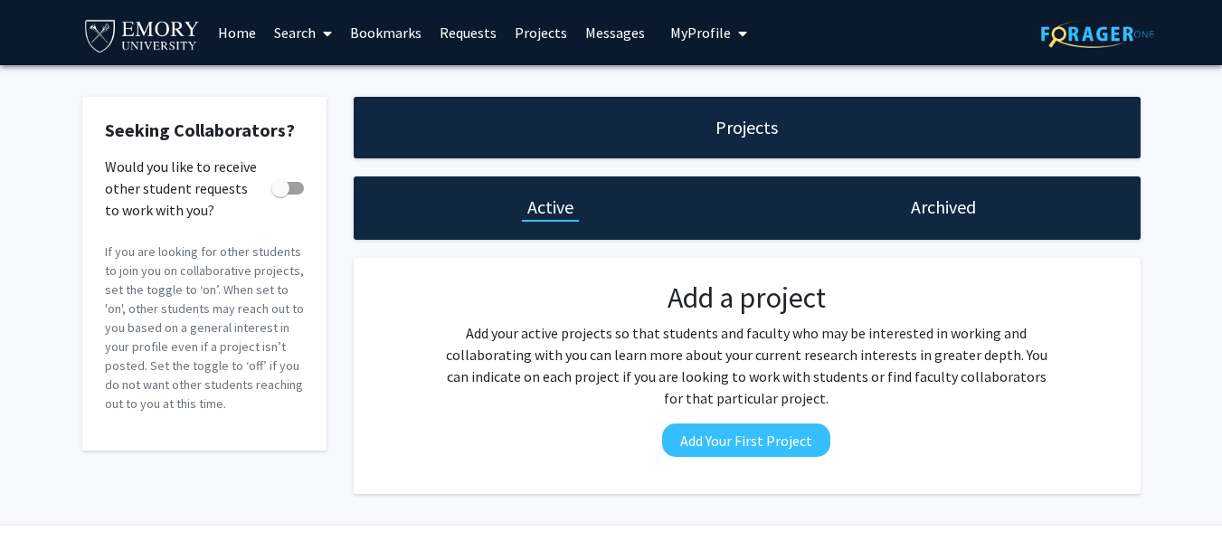
click at [326, 40] on icon at bounding box center [327, 33] width 9 height 14
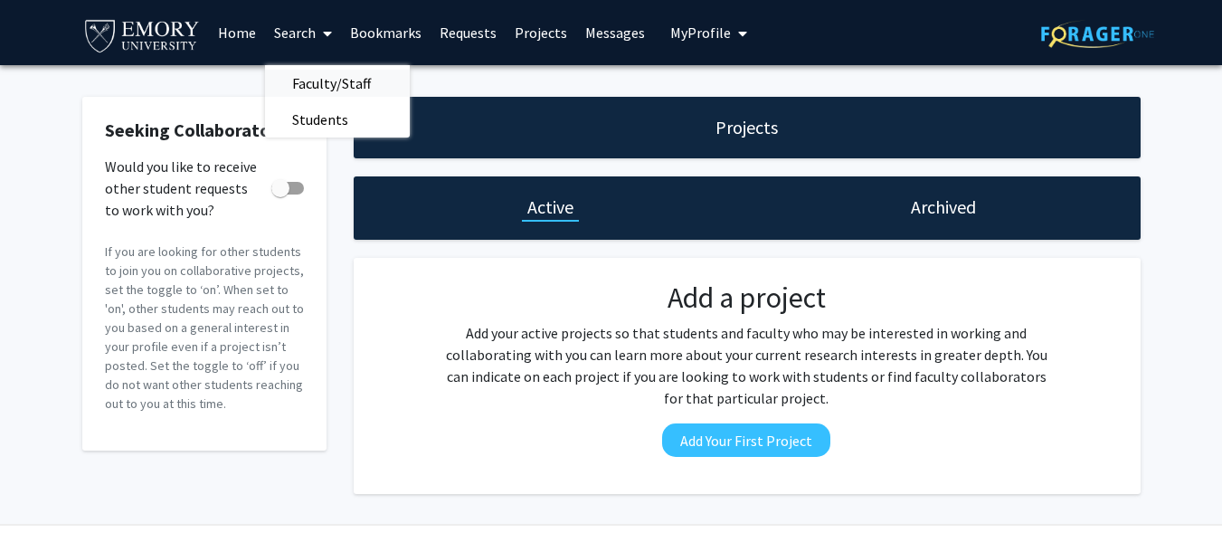
click at [353, 77] on span "Faculty/Staff" at bounding box center [331, 83] width 133 height 36
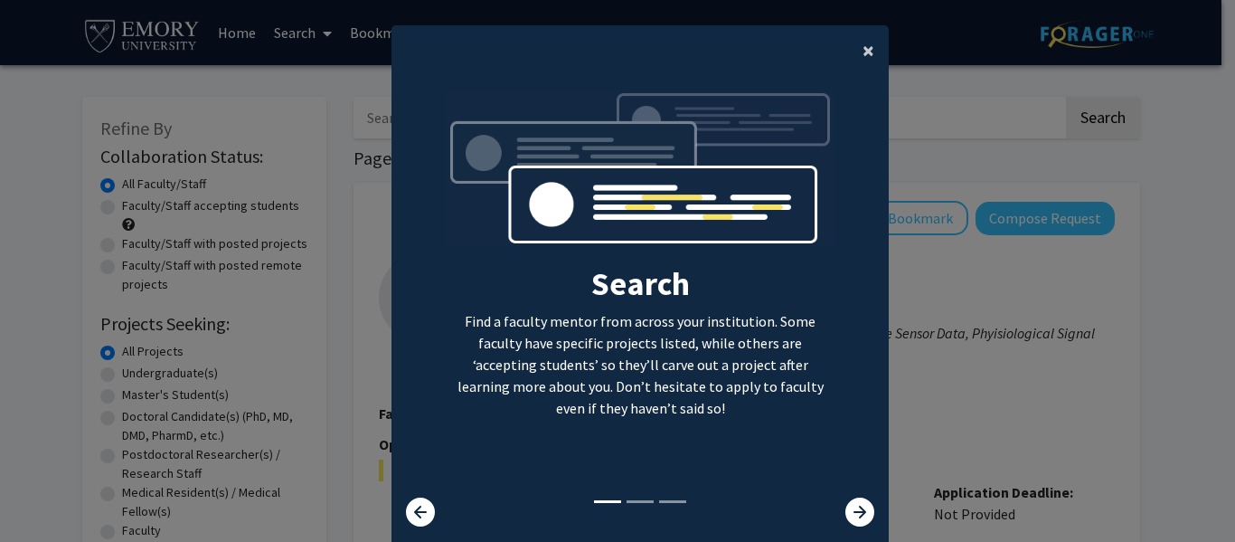
click at [863, 47] on span "×" at bounding box center [869, 50] width 12 height 28
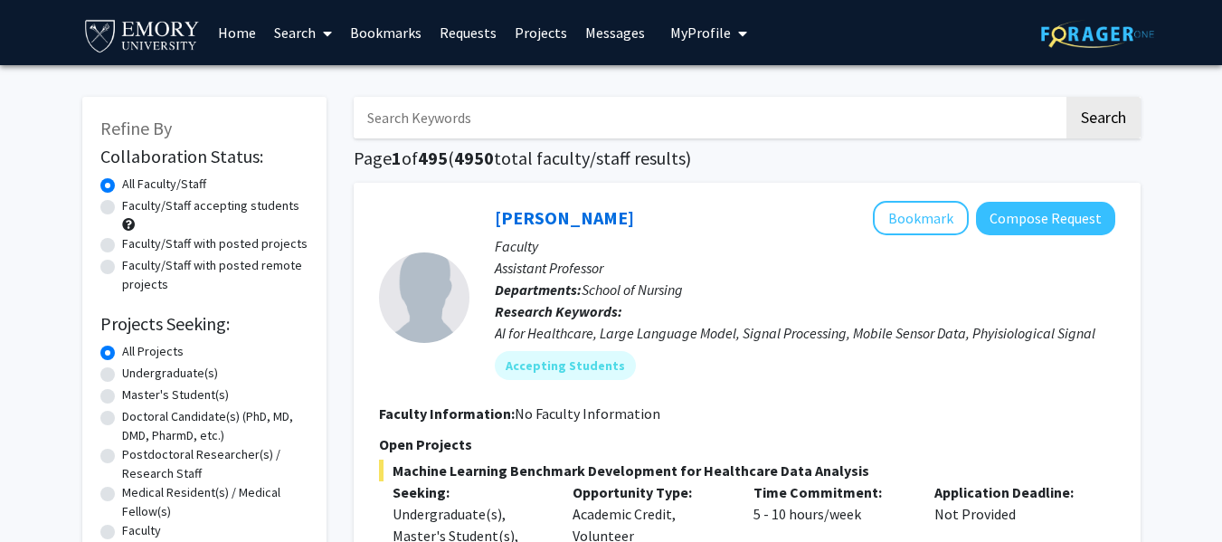
click at [122, 205] on label "Faculty/Staff accepting students" at bounding box center [210, 205] width 177 height 19
click at [122, 205] on input "Faculty/Staff accepting students" at bounding box center [128, 202] width 12 height 12
radio input "true"
click at [122, 375] on label "Undergraduate(s)" at bounding box center [170, 373] width 96 height 19
click at [122, 375] on input "Undergraduate(s)" at bounding box center [128, 370] width 12 height 12
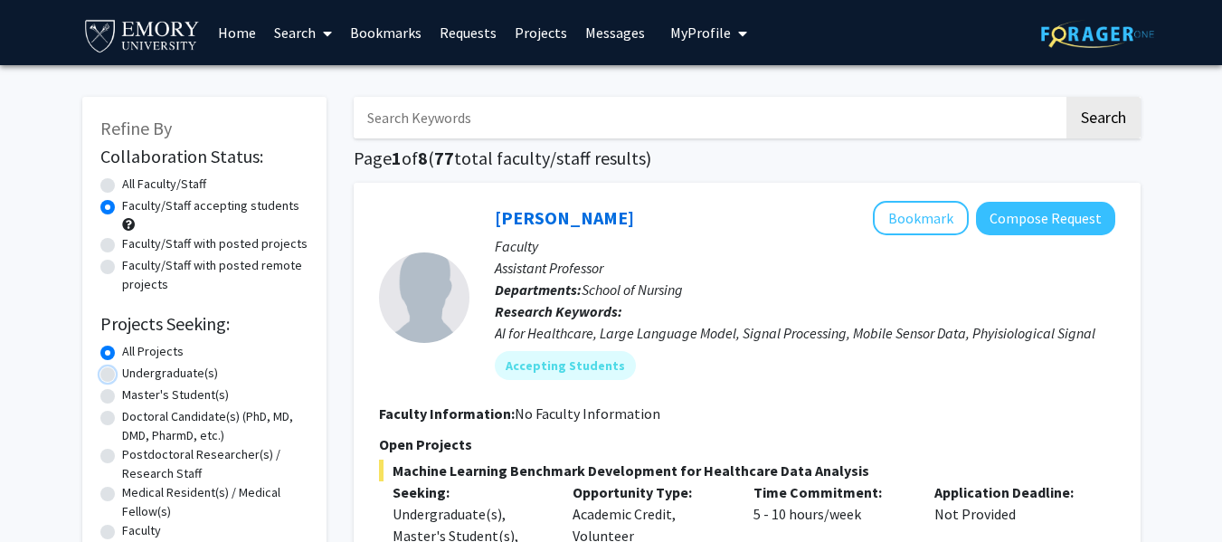
radio input "true"
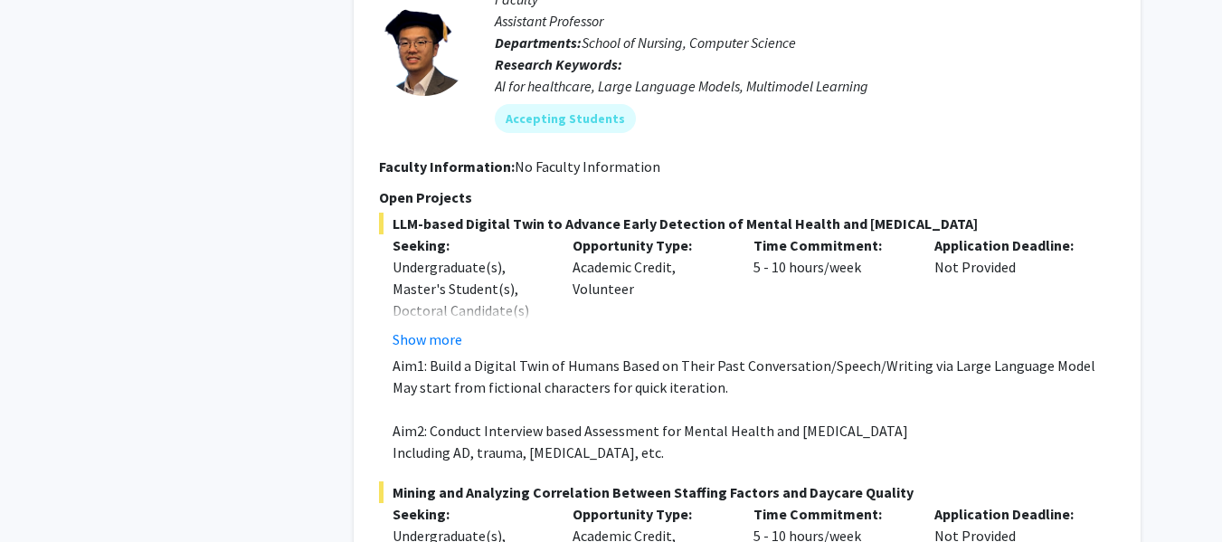
scroll to position [3055, 0]
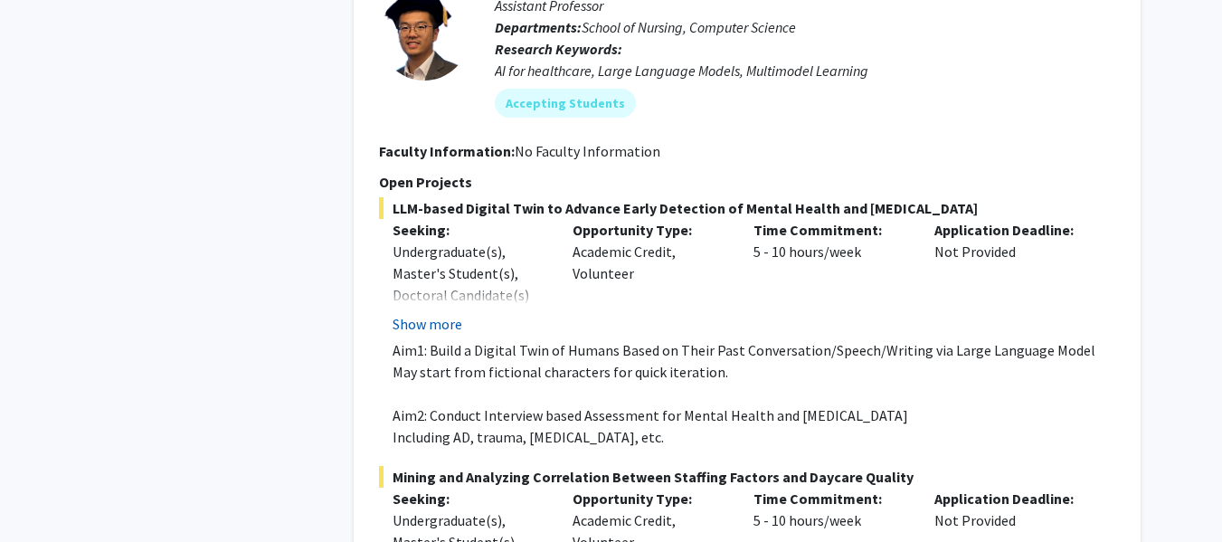
click at [411, 313] on button "Show more" at bounding box center [428, 324] width 70 height 22
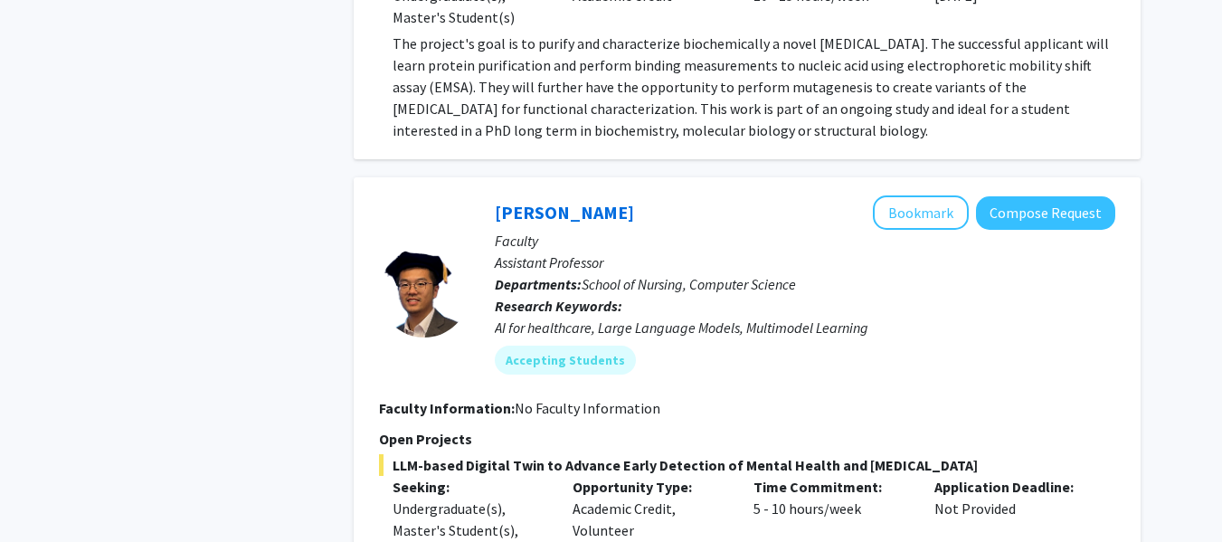
scroll to position [2759, 0]
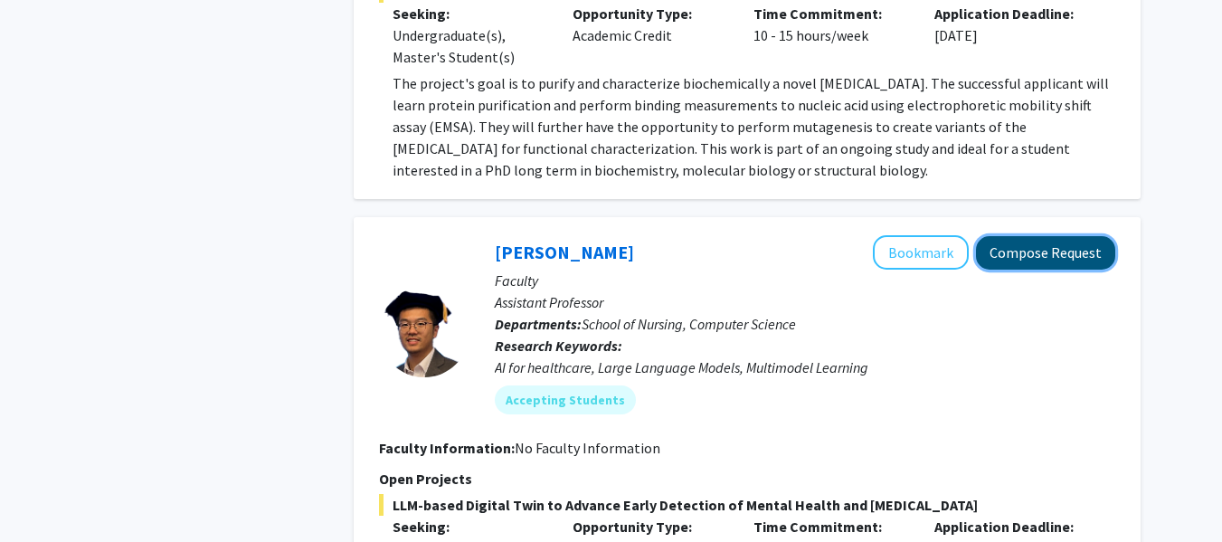
click at [1022, 236] on button "Compose Request" at bounding box center [1045, 252] width 139 height 33
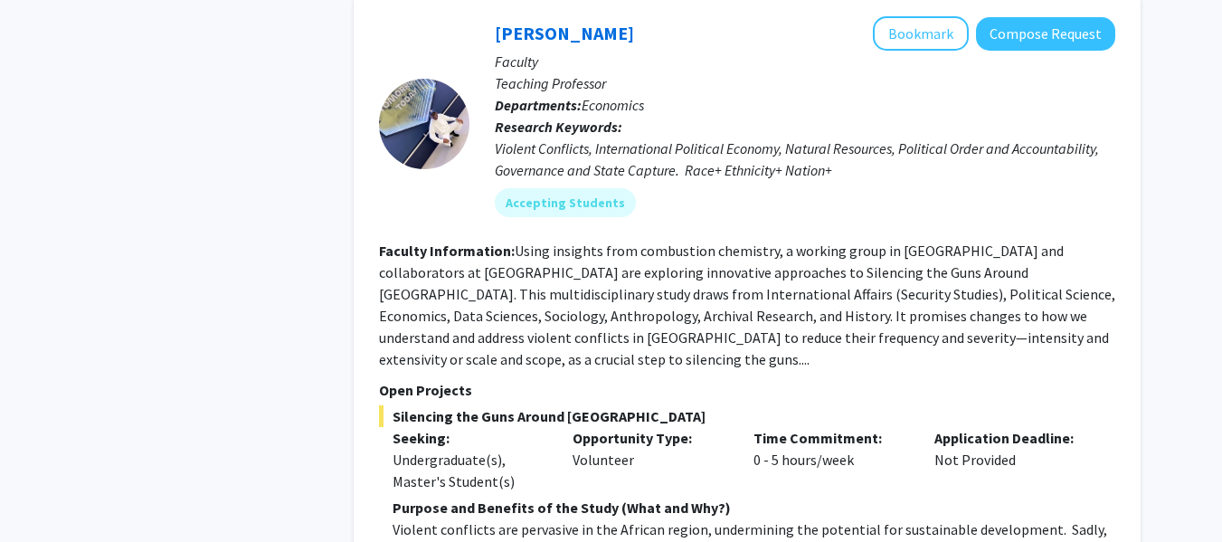
scroll to position [1050, 0]
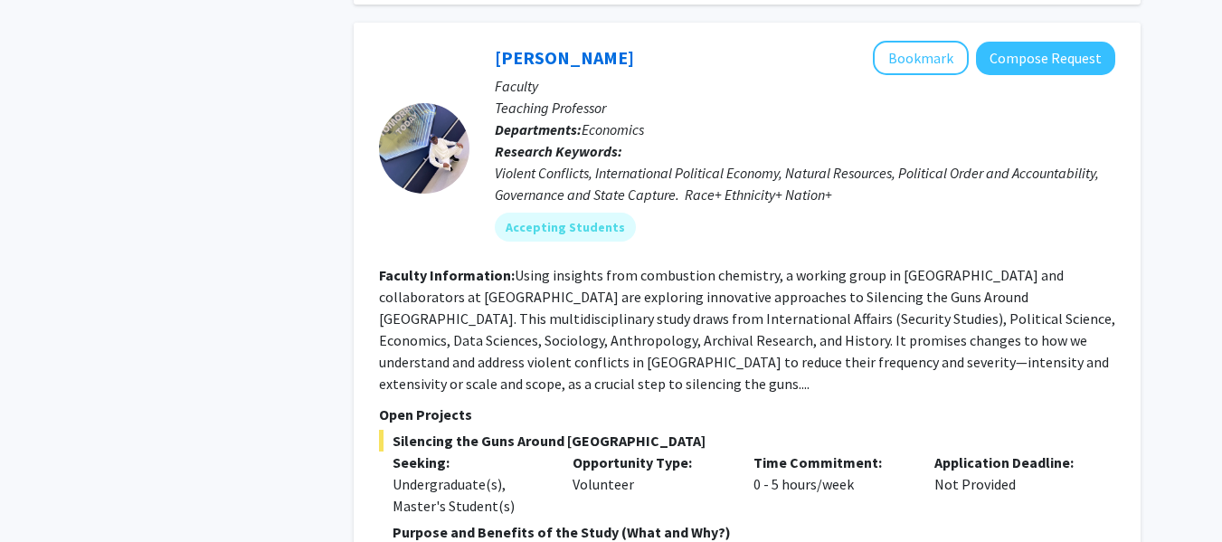
click at [895, 38] on div "Melvin Ayogu Bookmark Compose Request Faculty Teaching Professor Departments: E…" at bounding box center [747, 350] width 787 height 654
click at [895, 49] on button "Bookmark" at bounding box center [921, 58] width 96 height 34
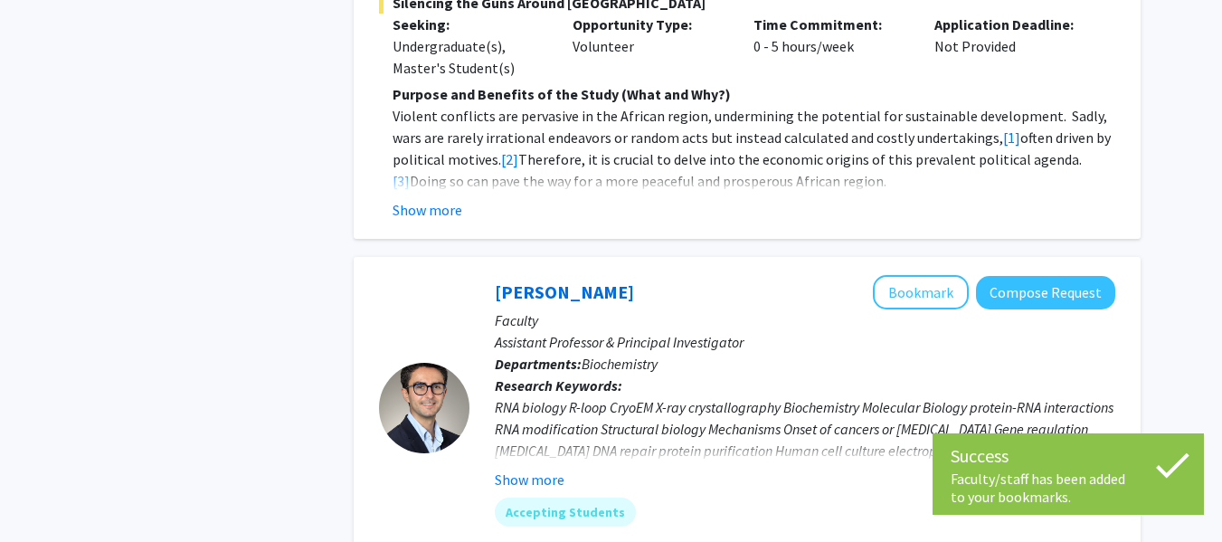
scroll to position [1632, 0]
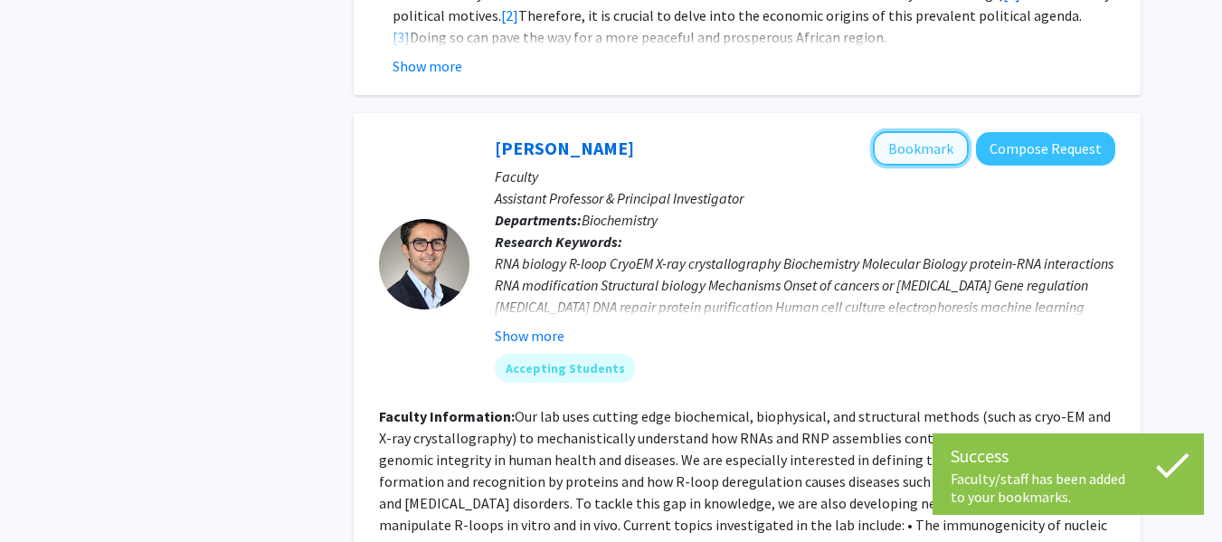
click at [910, 131] on button "Bookmark" at bounding box center [921, 148] width 96 height 34
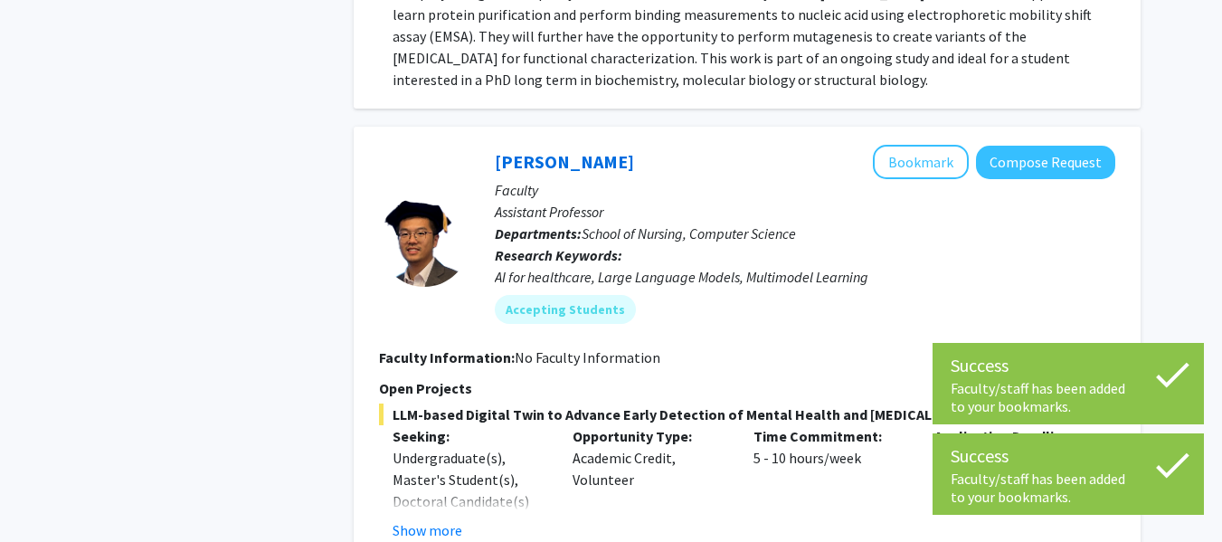
scroll to position [2889, 0]
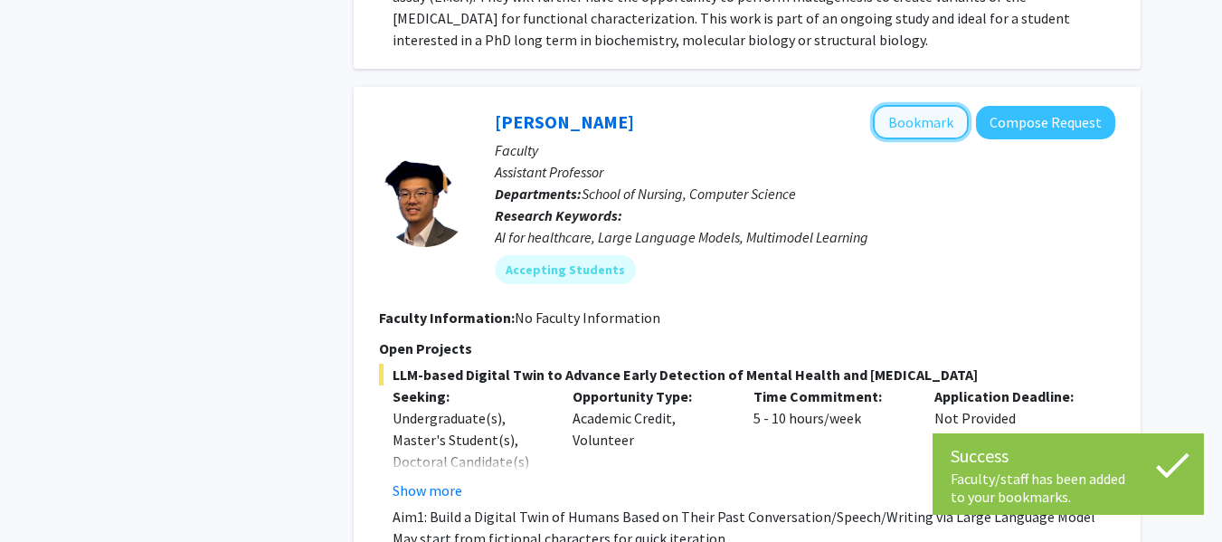
click at [923, 105] on button "Bookmark" at bounding box center [921, 122] width 96 height 34
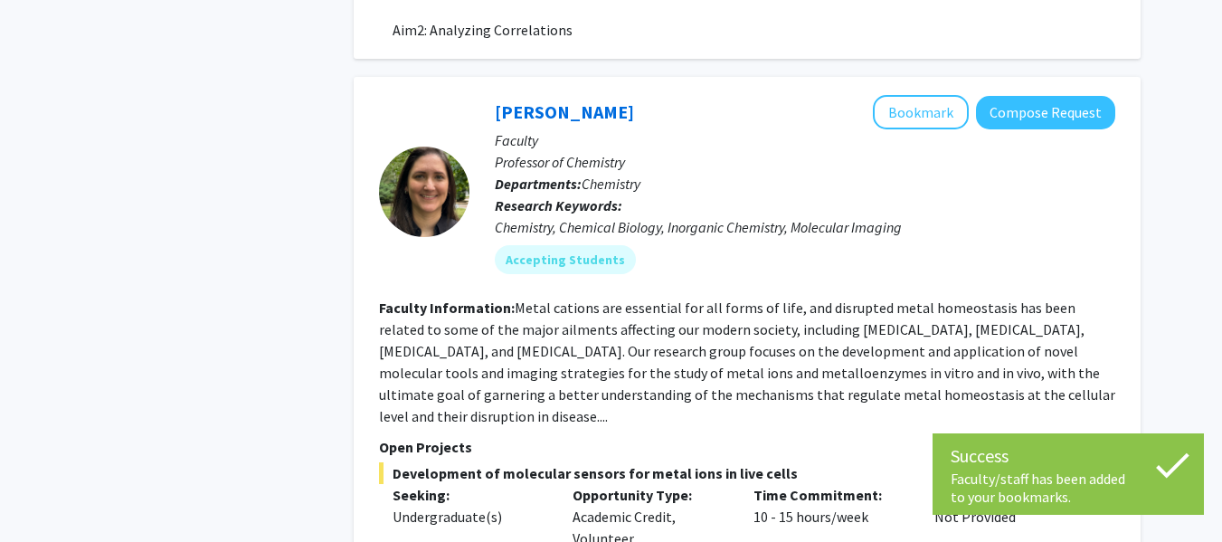
scroll to position [3564, 0]
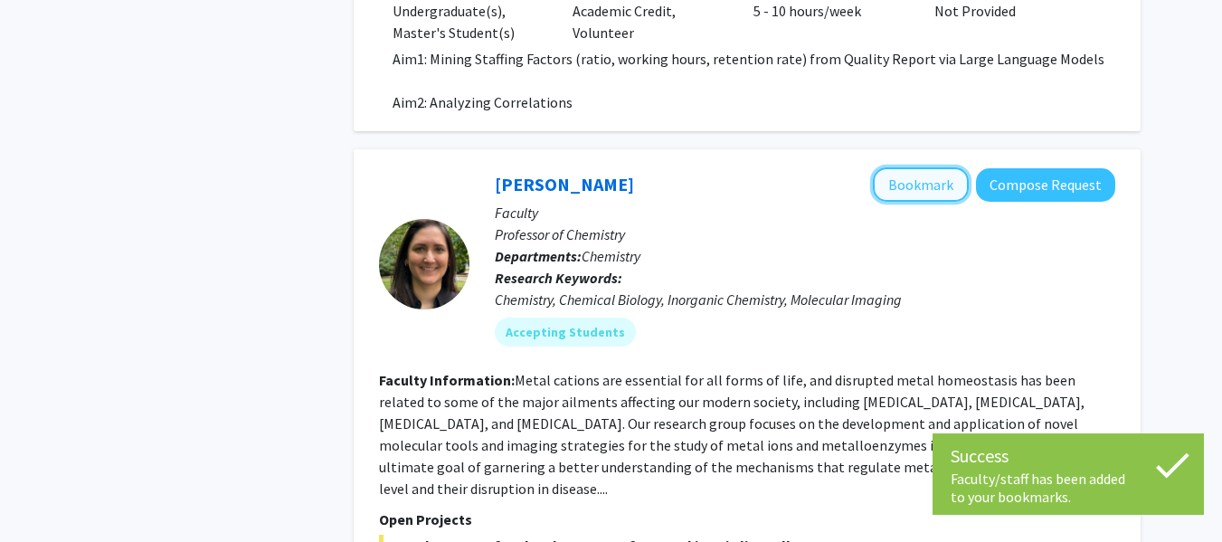
click at [946, 167] on button "Bookmark" at bounding box center [921, 184] width 96 height 34
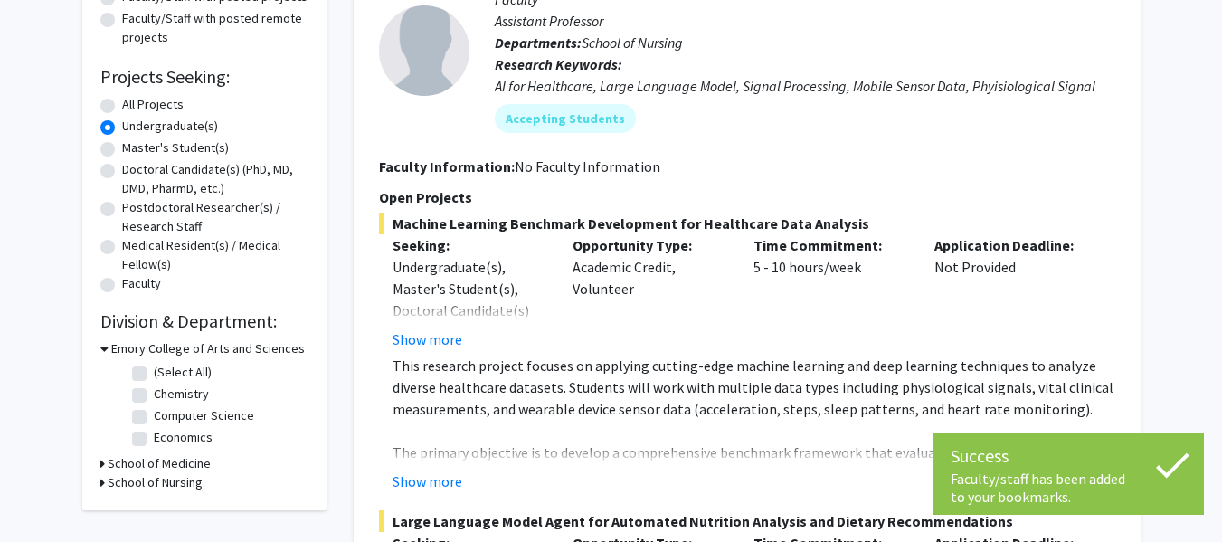
scroll to position [0, 0]
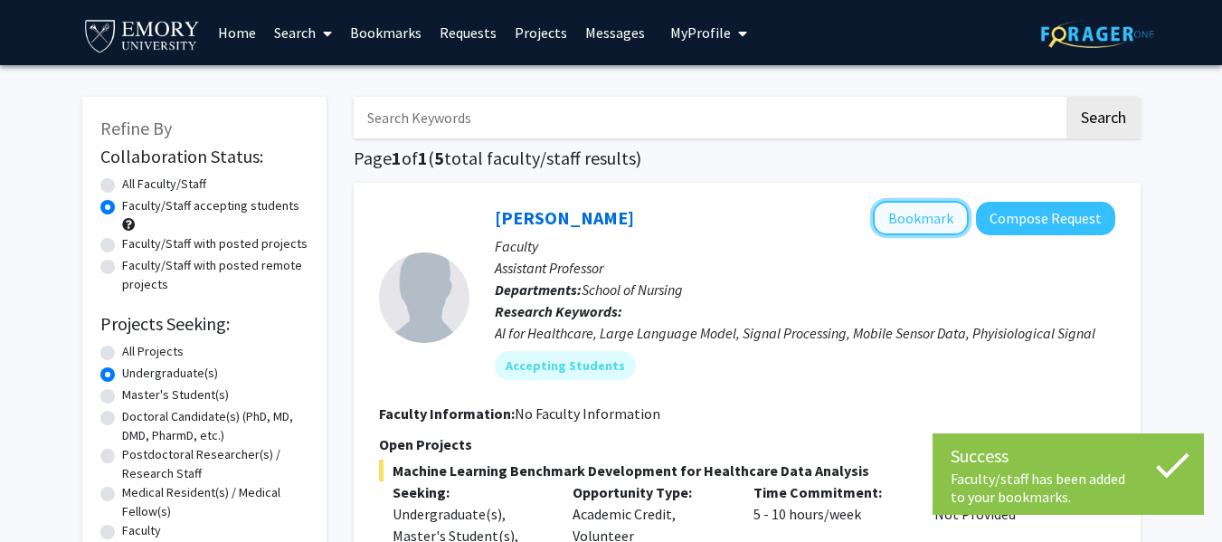
click at [879, 213] on button "Bookmark" at bounding box center [921, 218] width 96 height 34
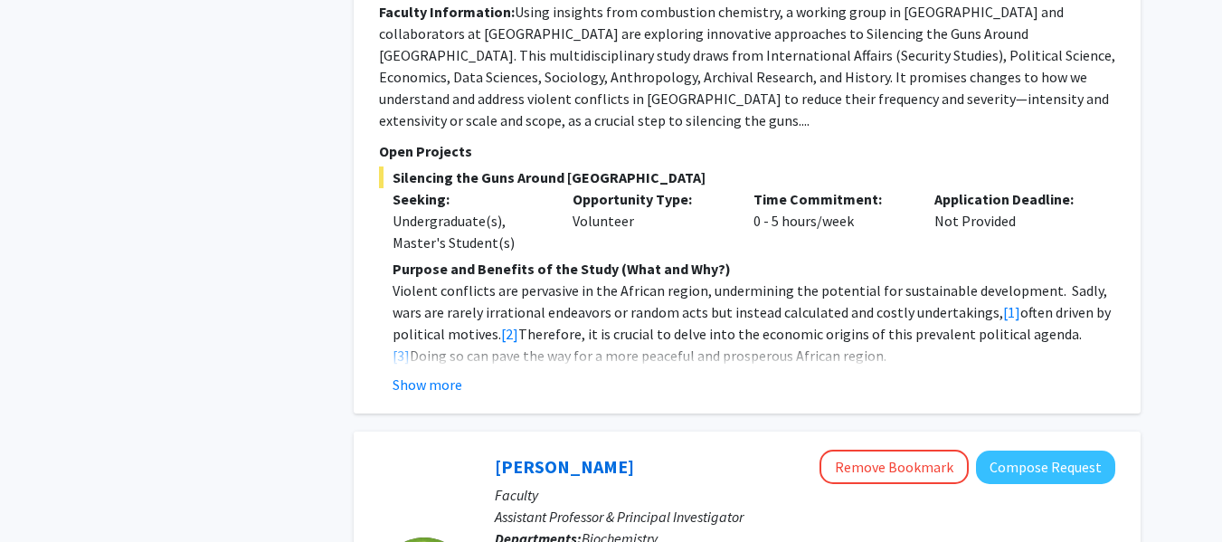
scroll to position [1345, 0]
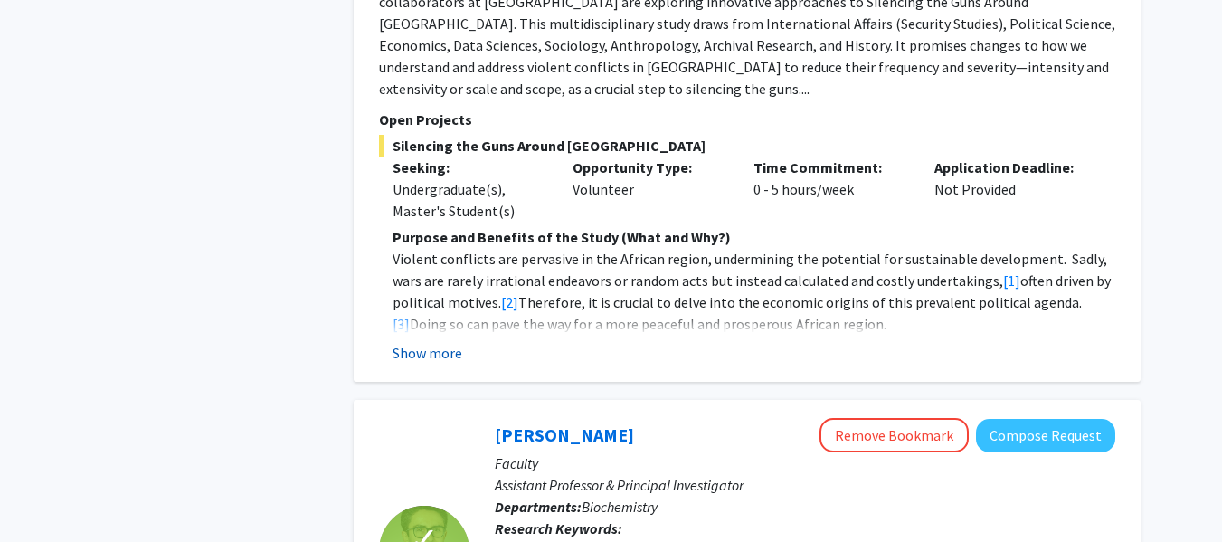
click at [411, 342] on button "Show more" at bounding box center [428, 353] width 70 height 22
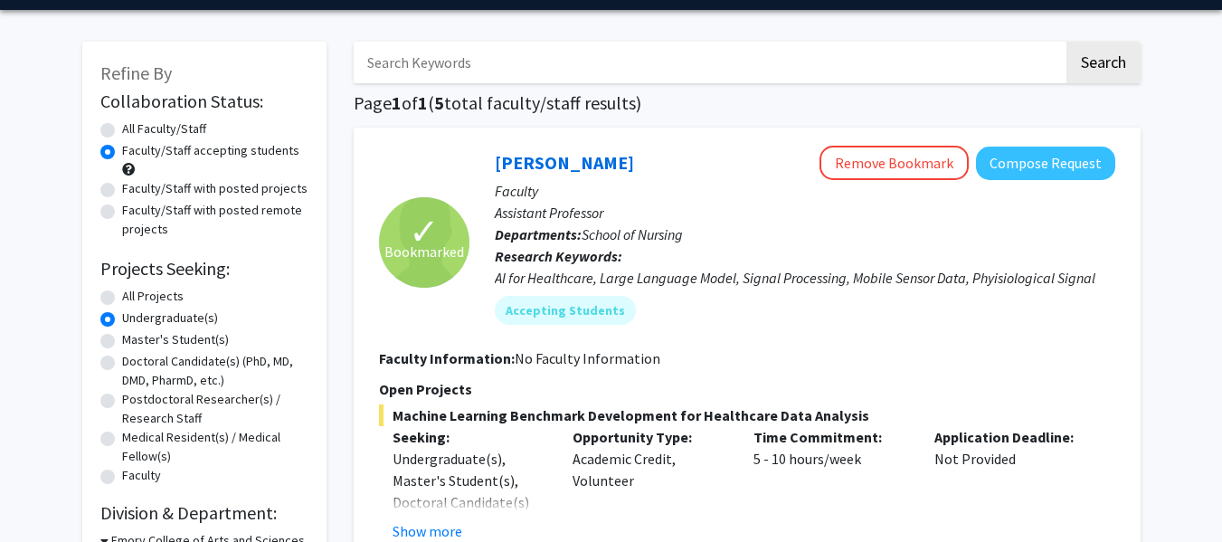
scroll to position [0, 0]
